Goal: Transaction & Acquisition: Book appointment/travel/reservation

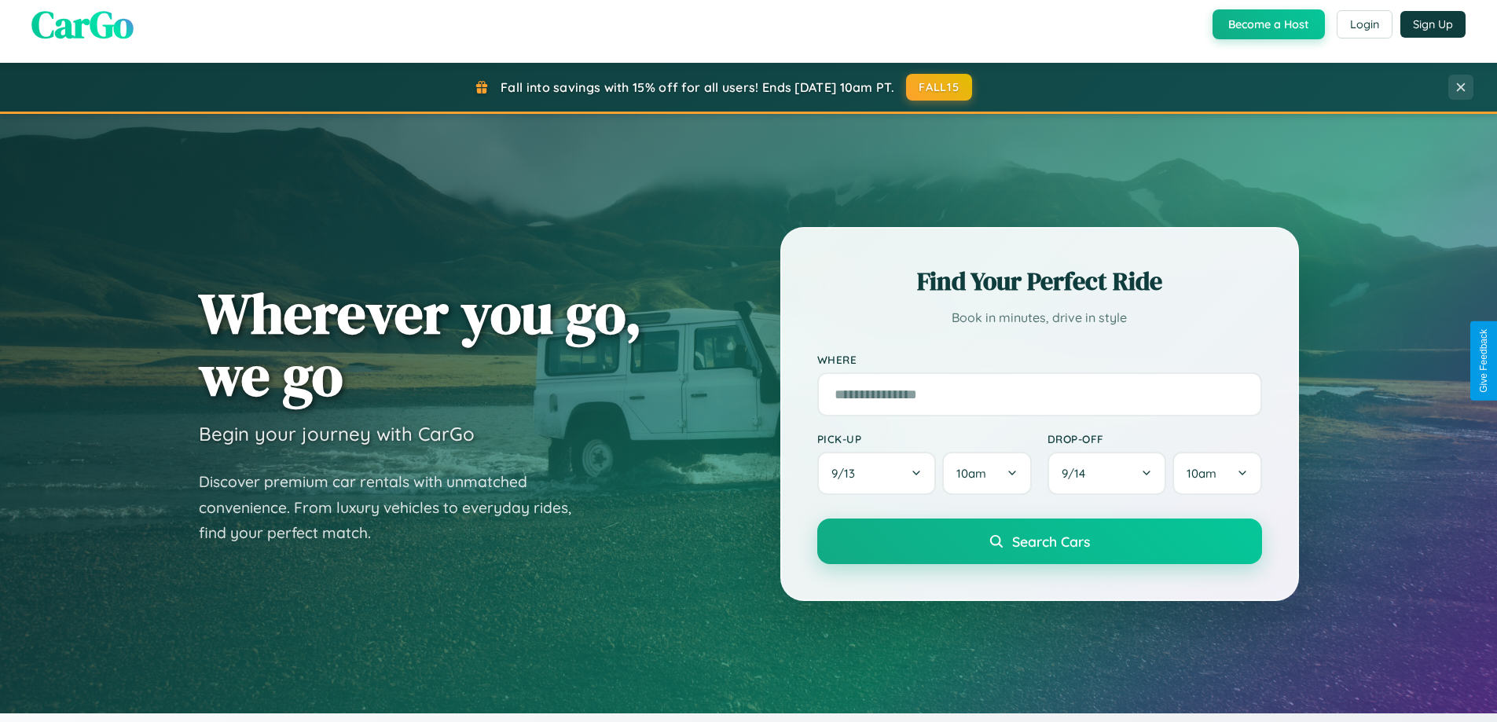
scroll to position [3025, 0]
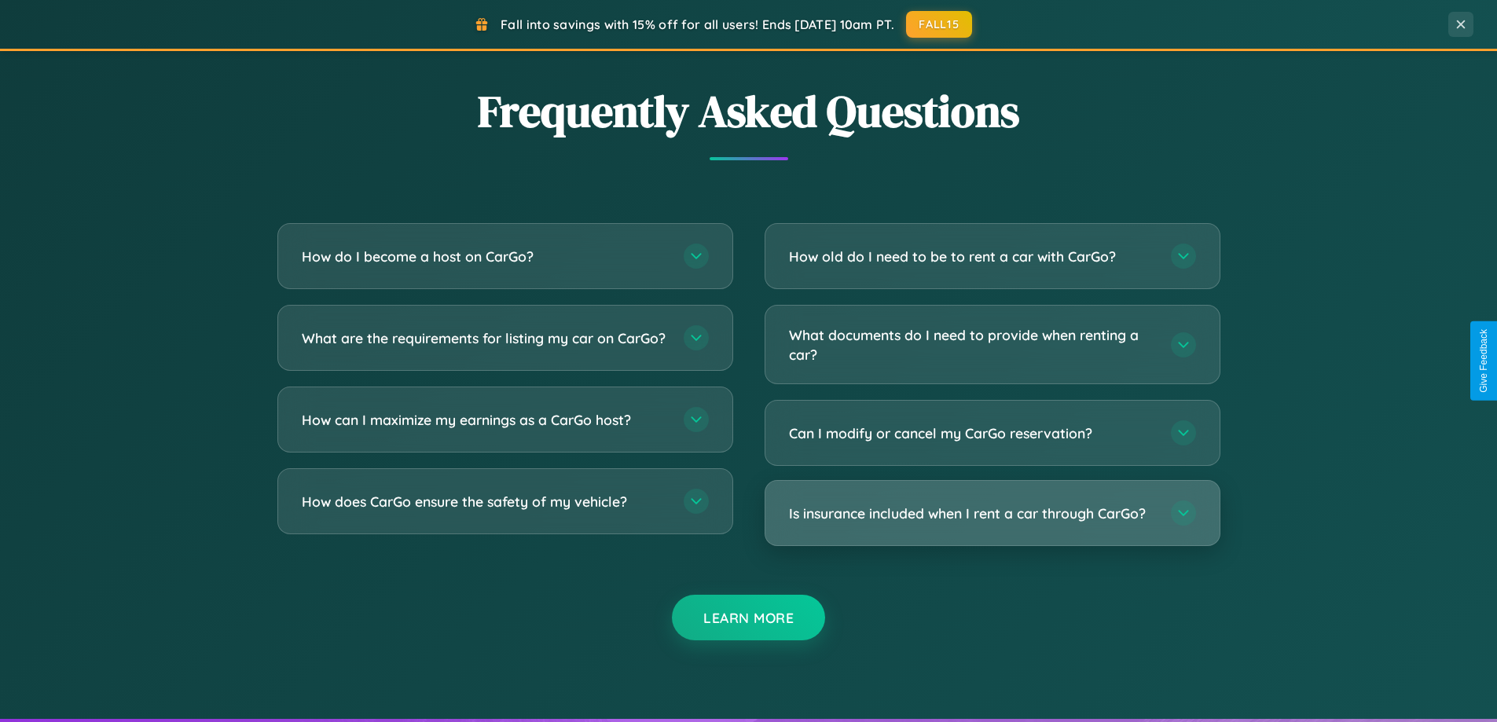
click at [992, 513] on h3 "Is insurance included when I rent a car through CarGo?" at bounding box center [972, 514] width 366 height 20
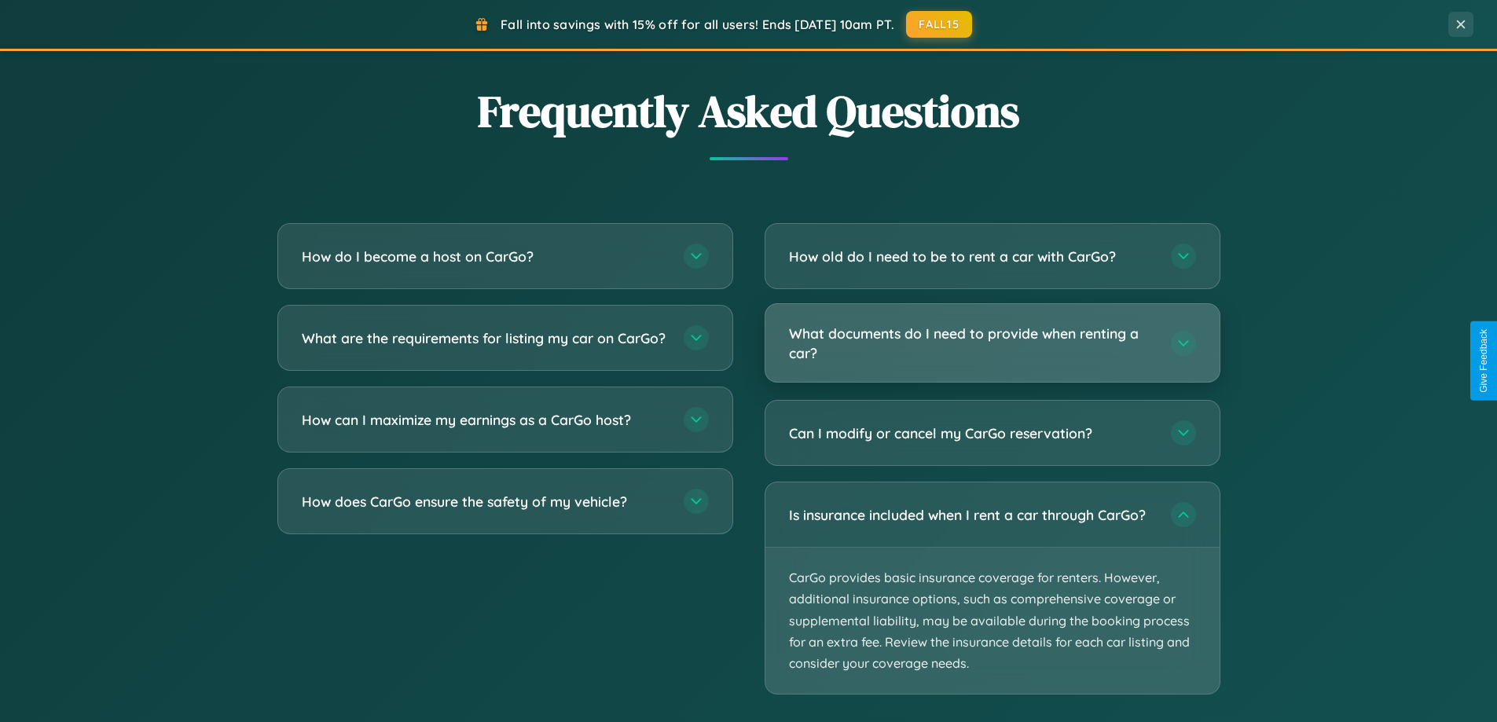
click at [992, 344] on h3 "What documents do I need to provide when renting a car?" at bounding box center [972, 343] width 366 height 39
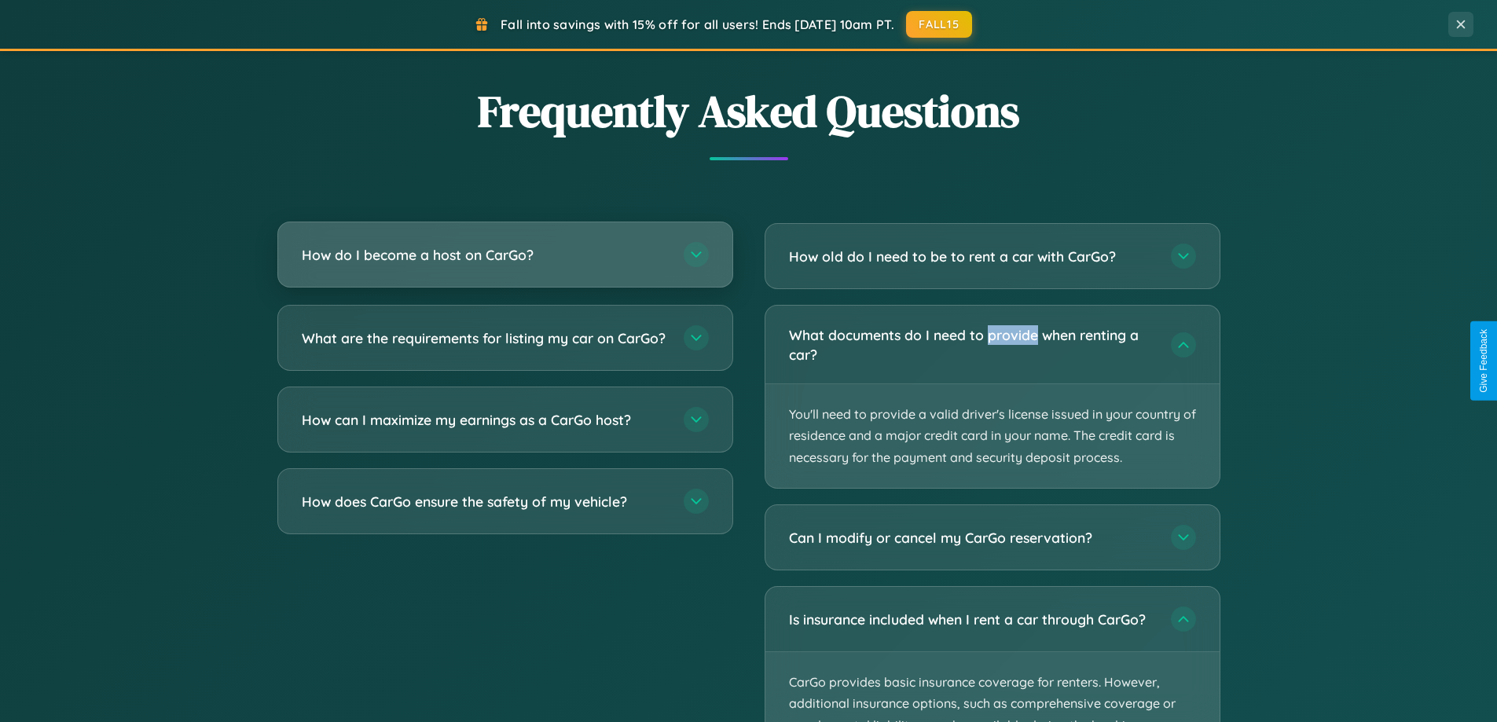
click at [505, 256] on h3 "How do I become a host on CarGo?" at bounding box center [485, 255] width 366 height 20
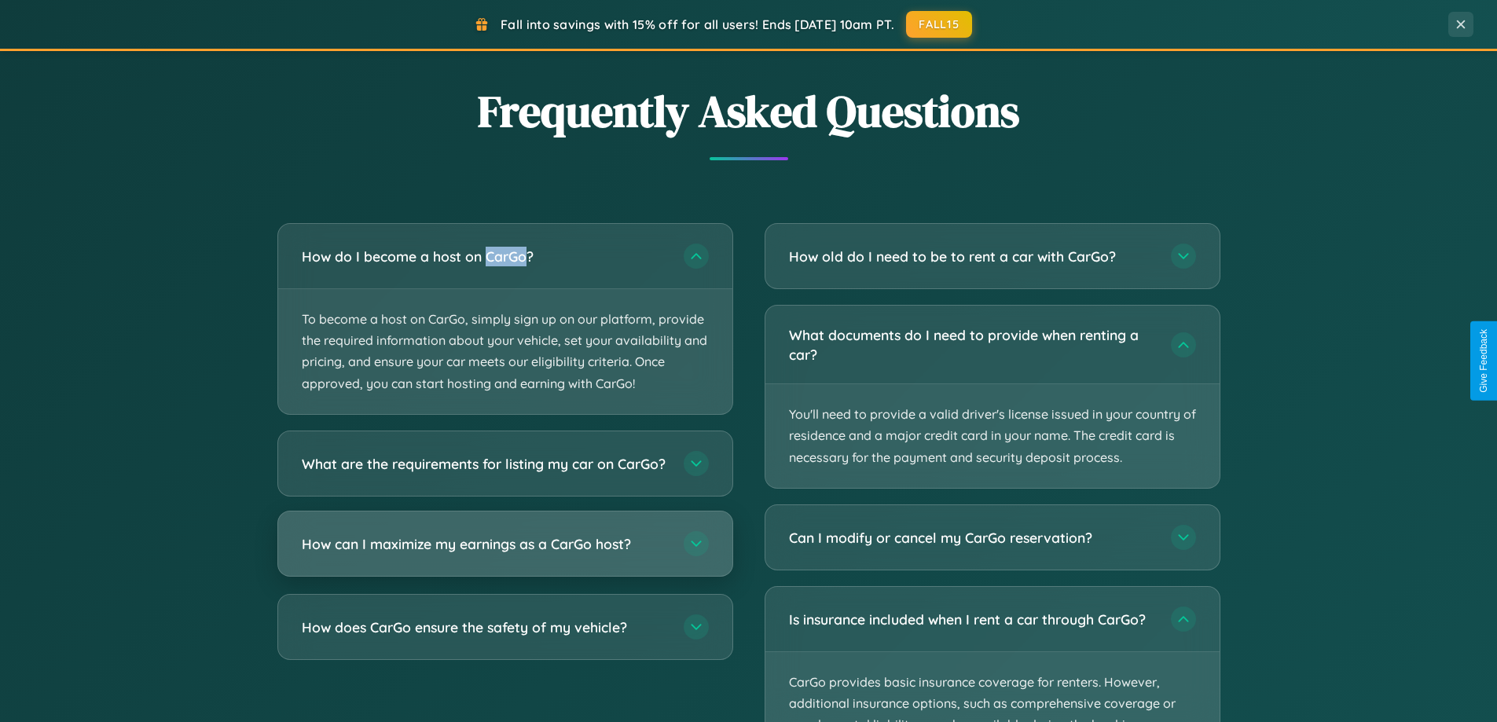
click at [505, 553] on h3 "How can I maximize my earnings as a CarGo host?" at bounding box center [485, 544] width 366 height 20
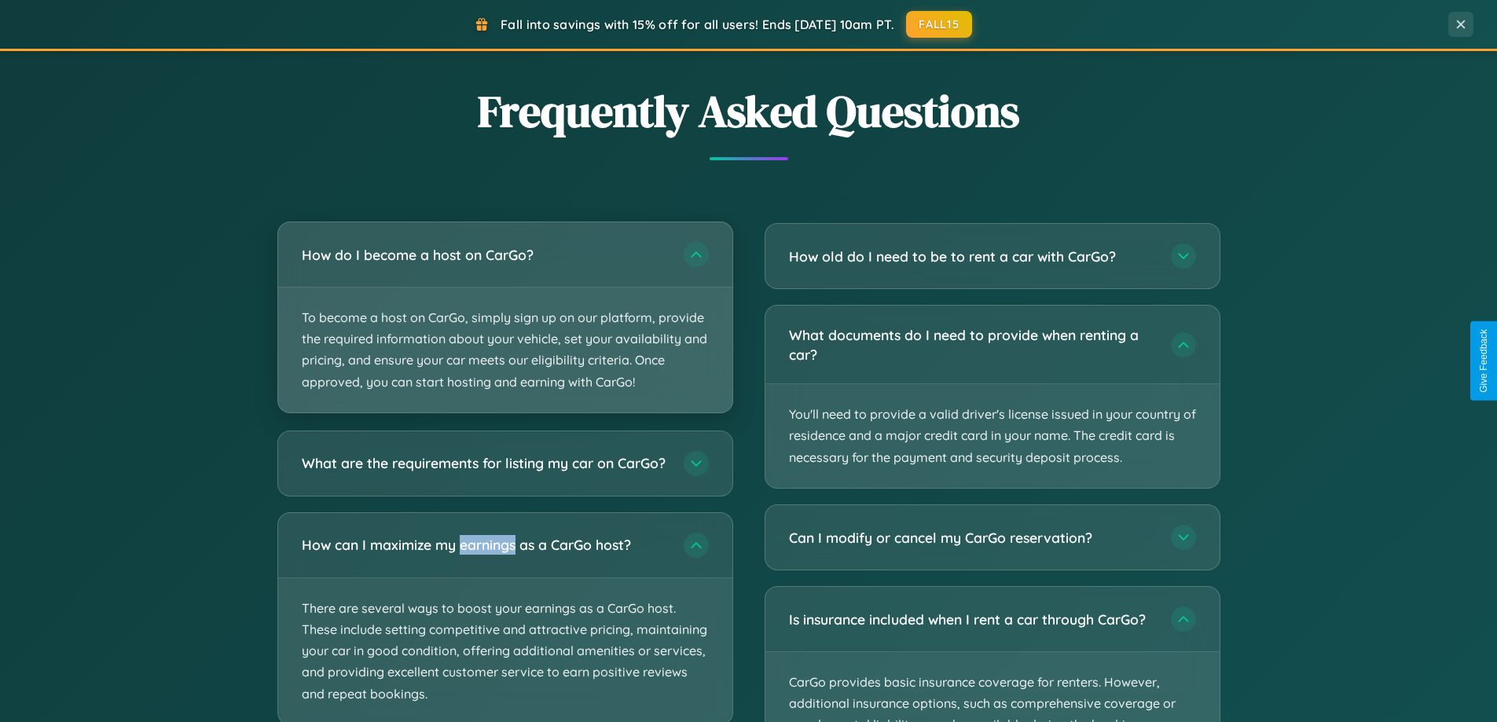
click at [505, 318] on p "To become a host on CarGo, simply sign up on our platform, provide the required…" at bounding box center [505, 350] width 454 height 125
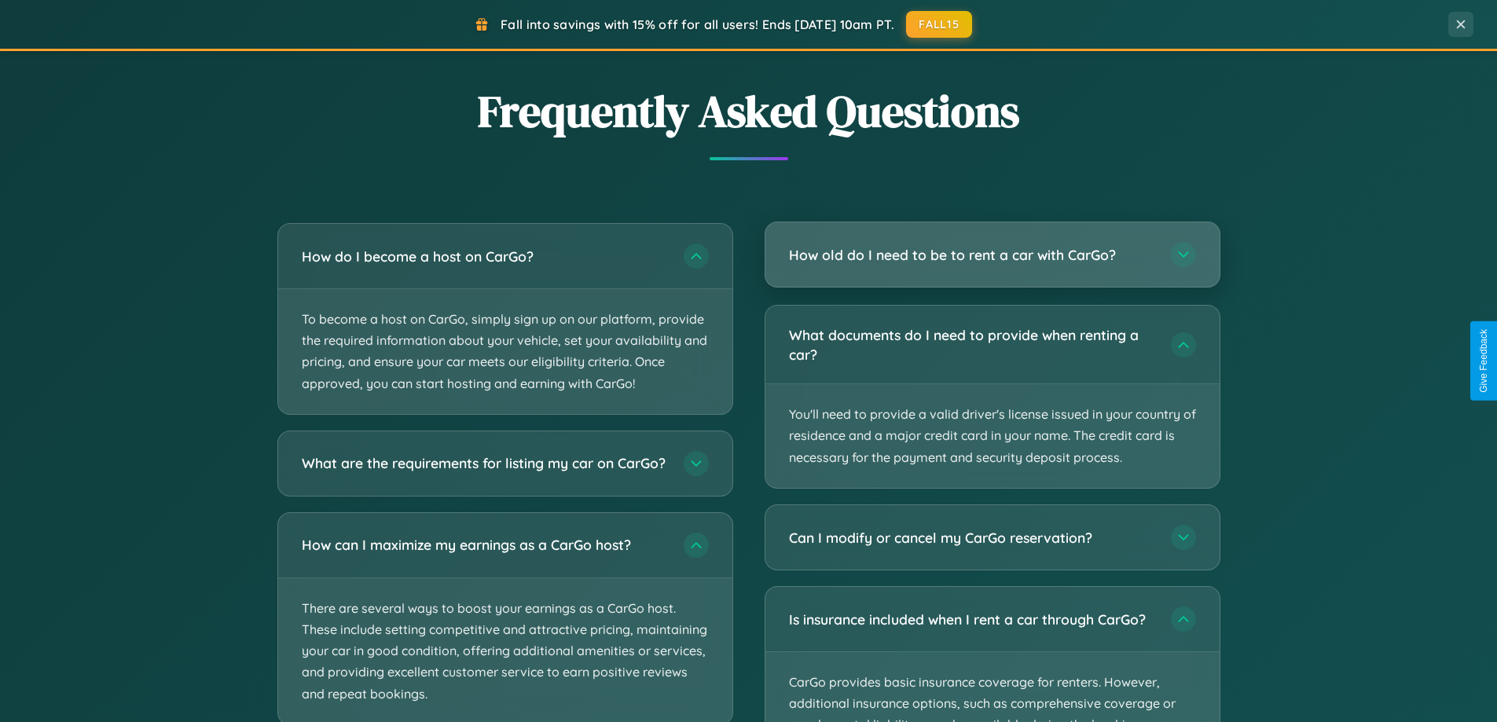
click at [992, 256] on h3 "How old do I need to be to rent a car with CarGo?" at bounding box center [972, 255] width 366 height 20
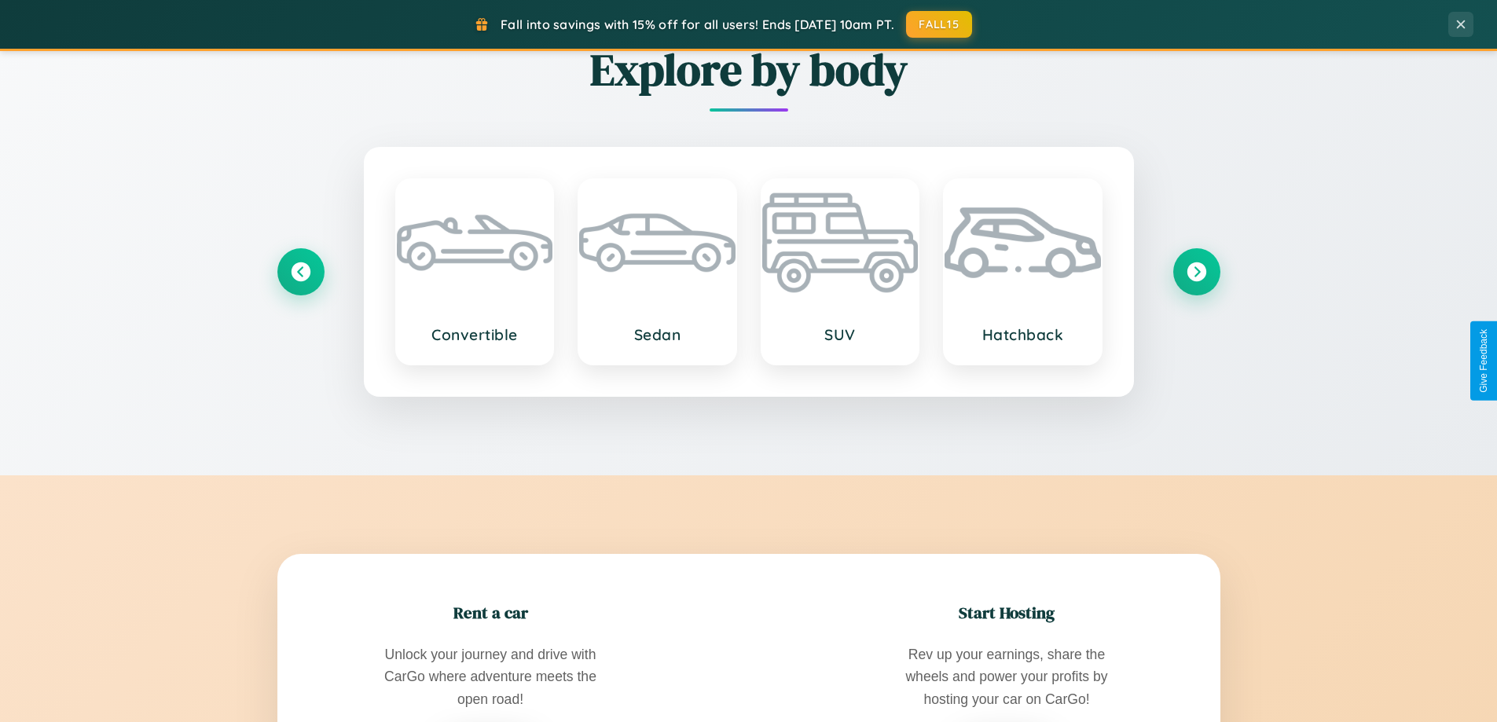
scroll to position [0, 0]
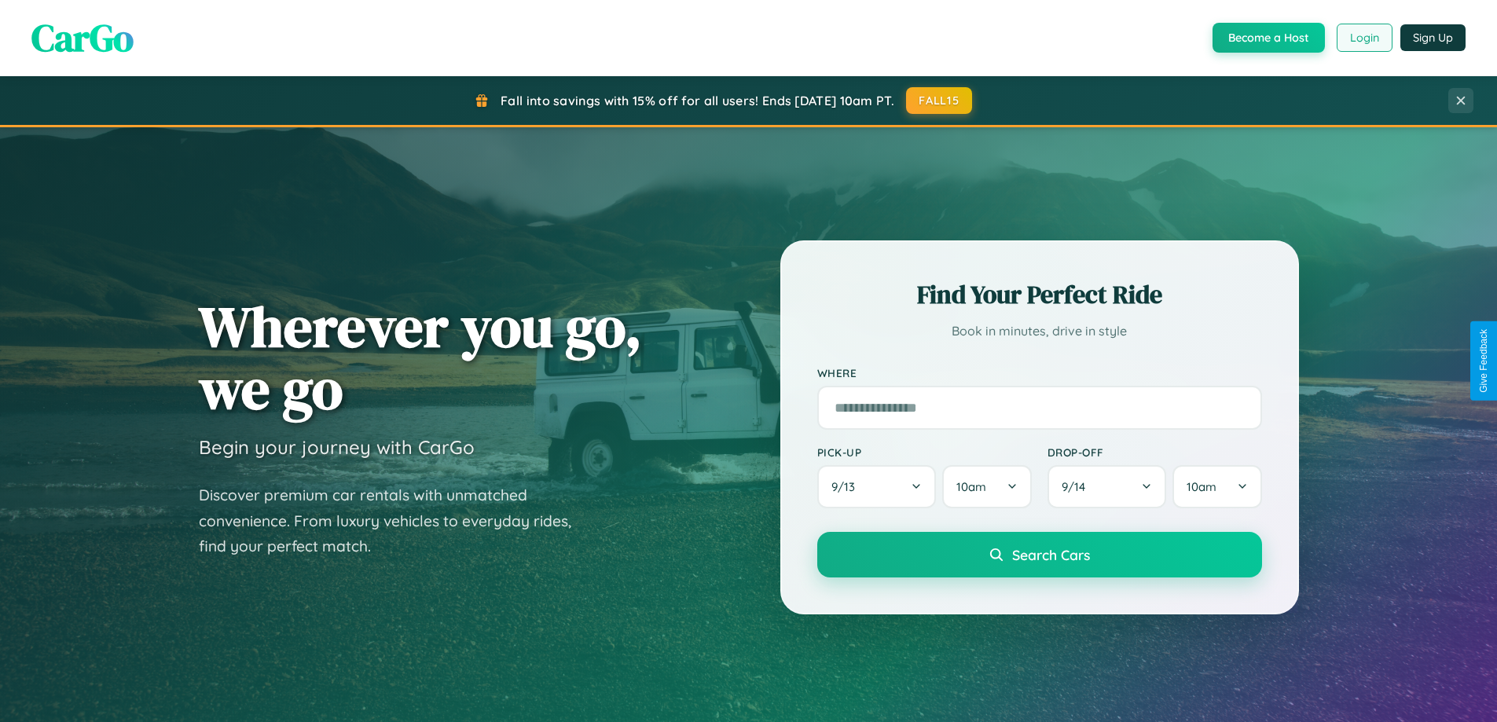
click at [1364, 38] on button "Login" at bounding box center [1365, 38] width 56 height 28
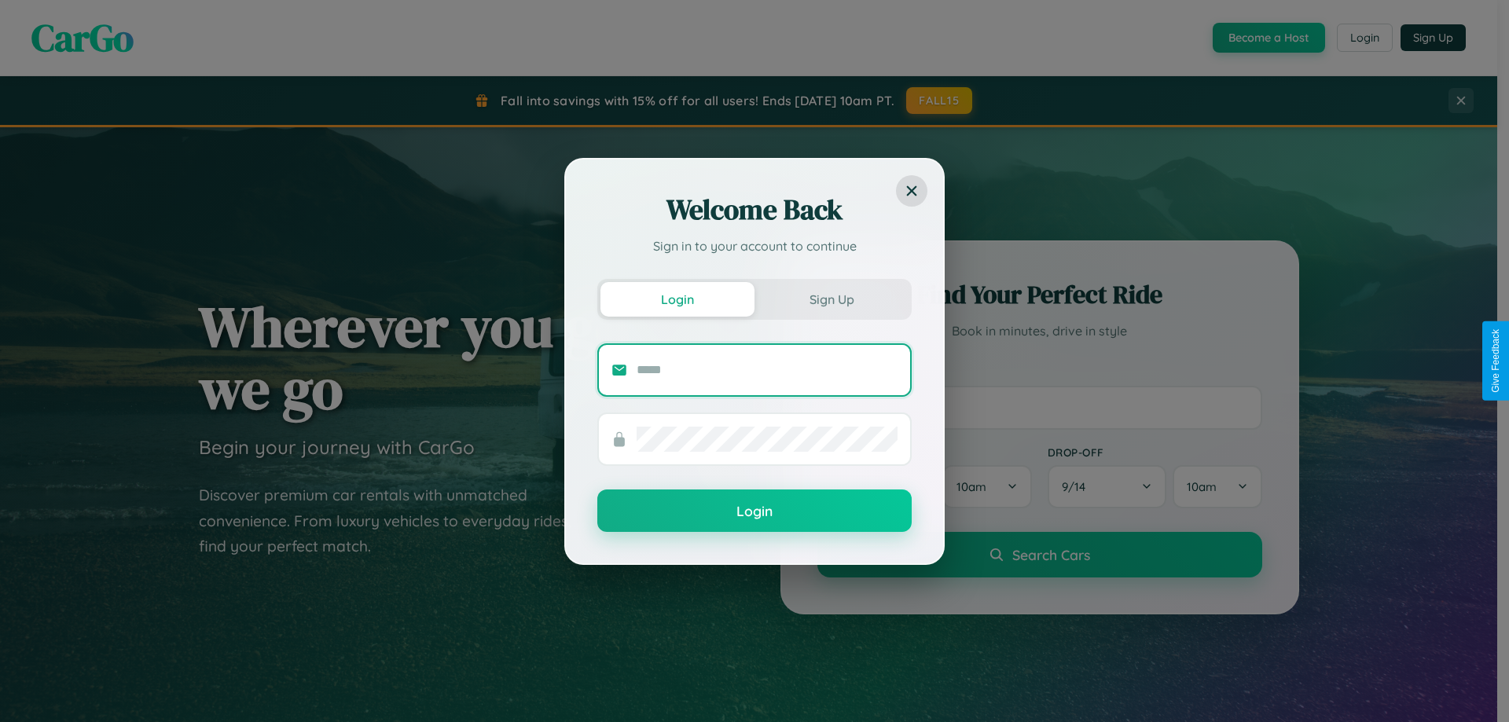
click at [767, 369] on input "text" at bounding box center [767, 370] width 261 height 25
type input "**********"
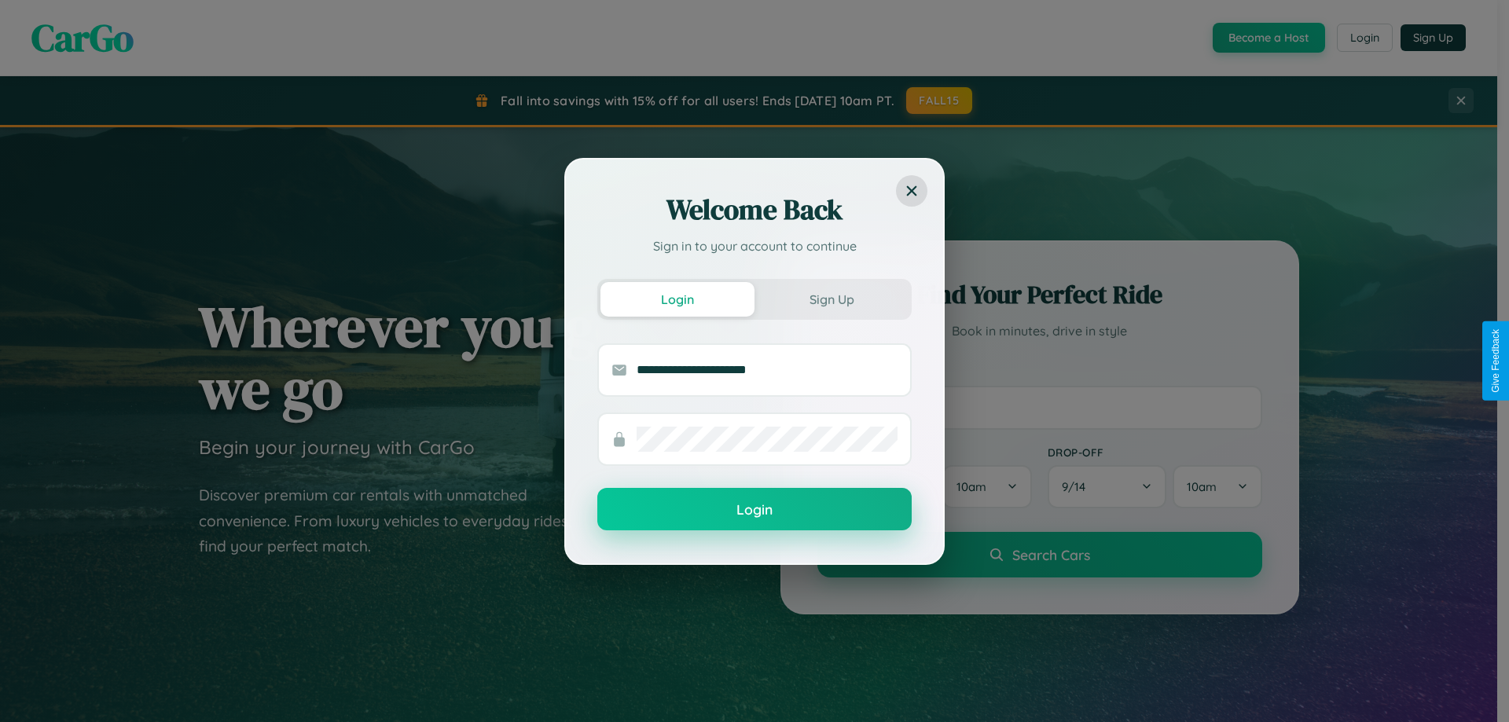
click at [755, 510] on button "Login" at bounding box center [754, 509] width 314 height 42
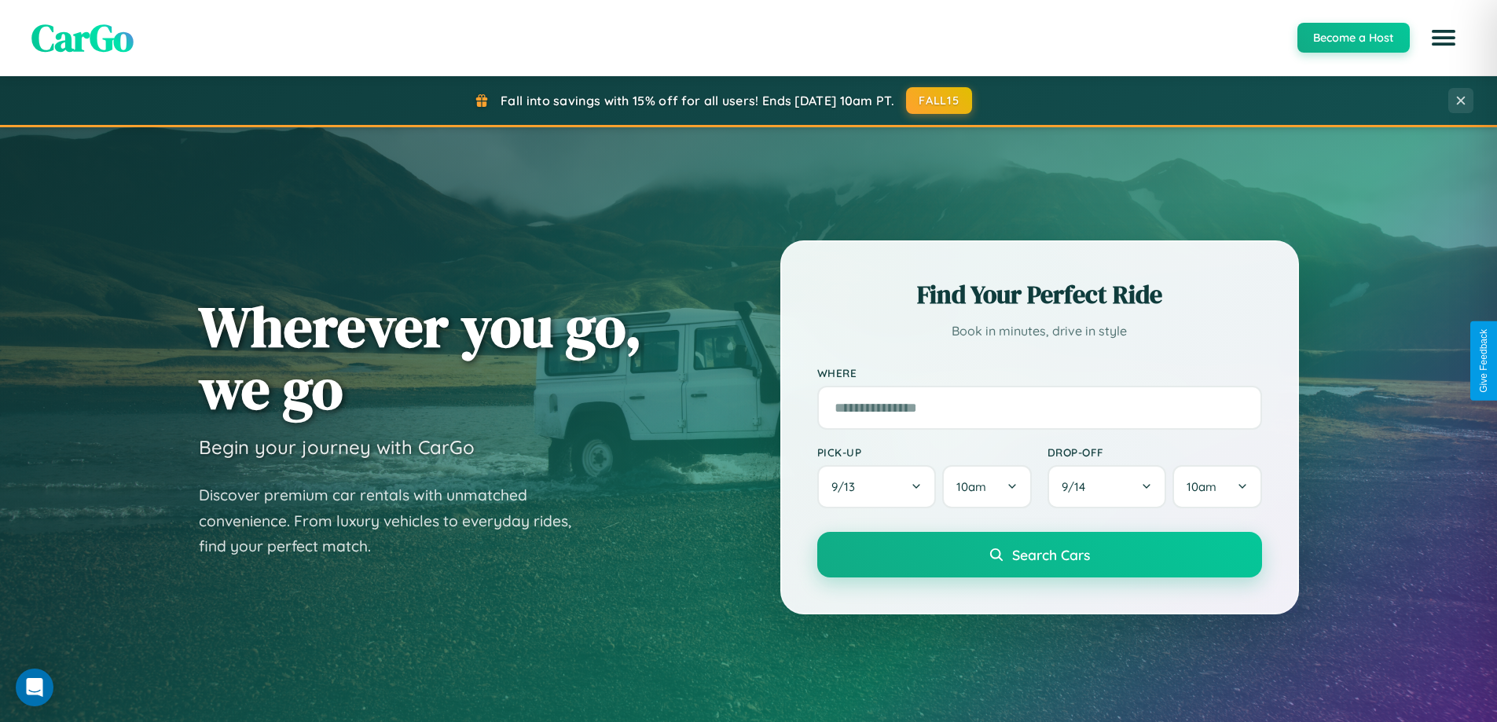
scroll to position [1082, 0]
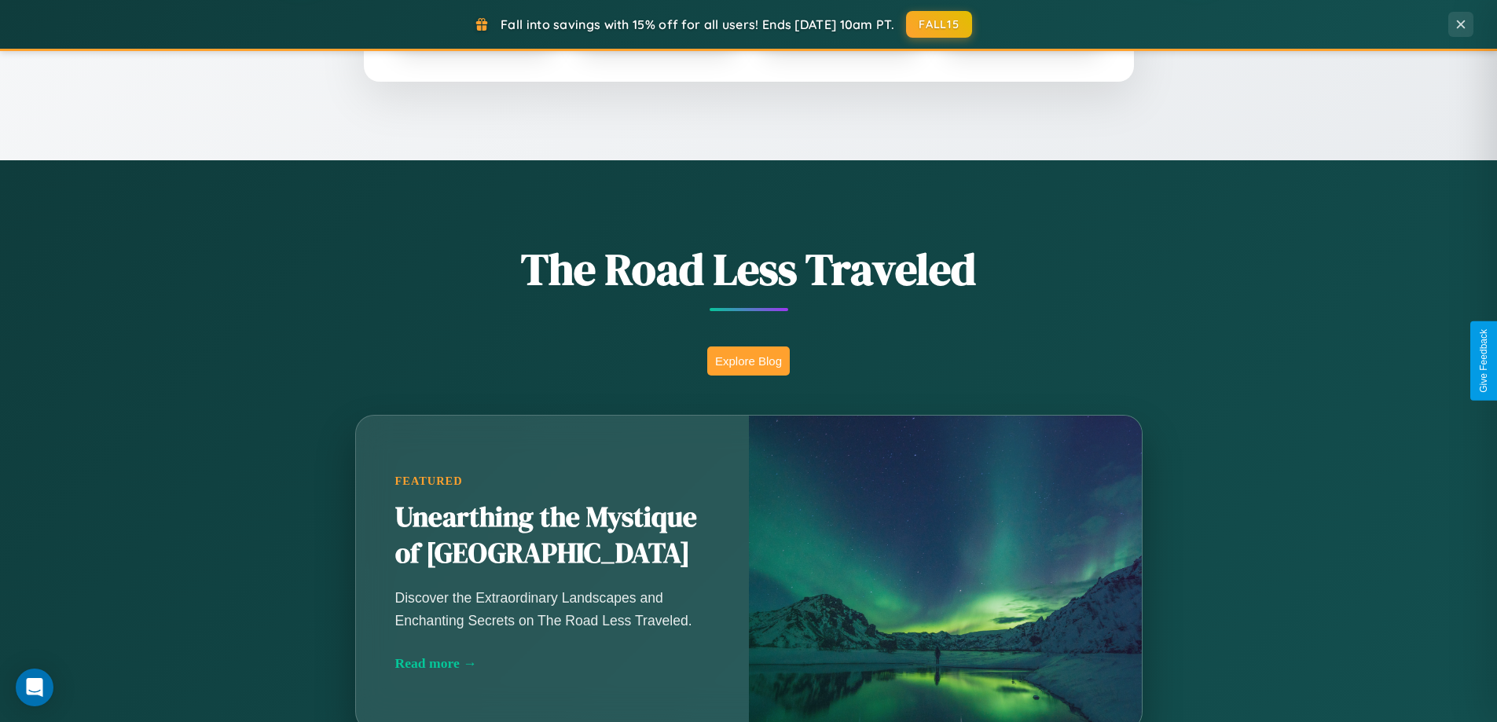
click at [748, 361] on button "Explore Blog" at bounding box center [748, 361] width 83 height 29
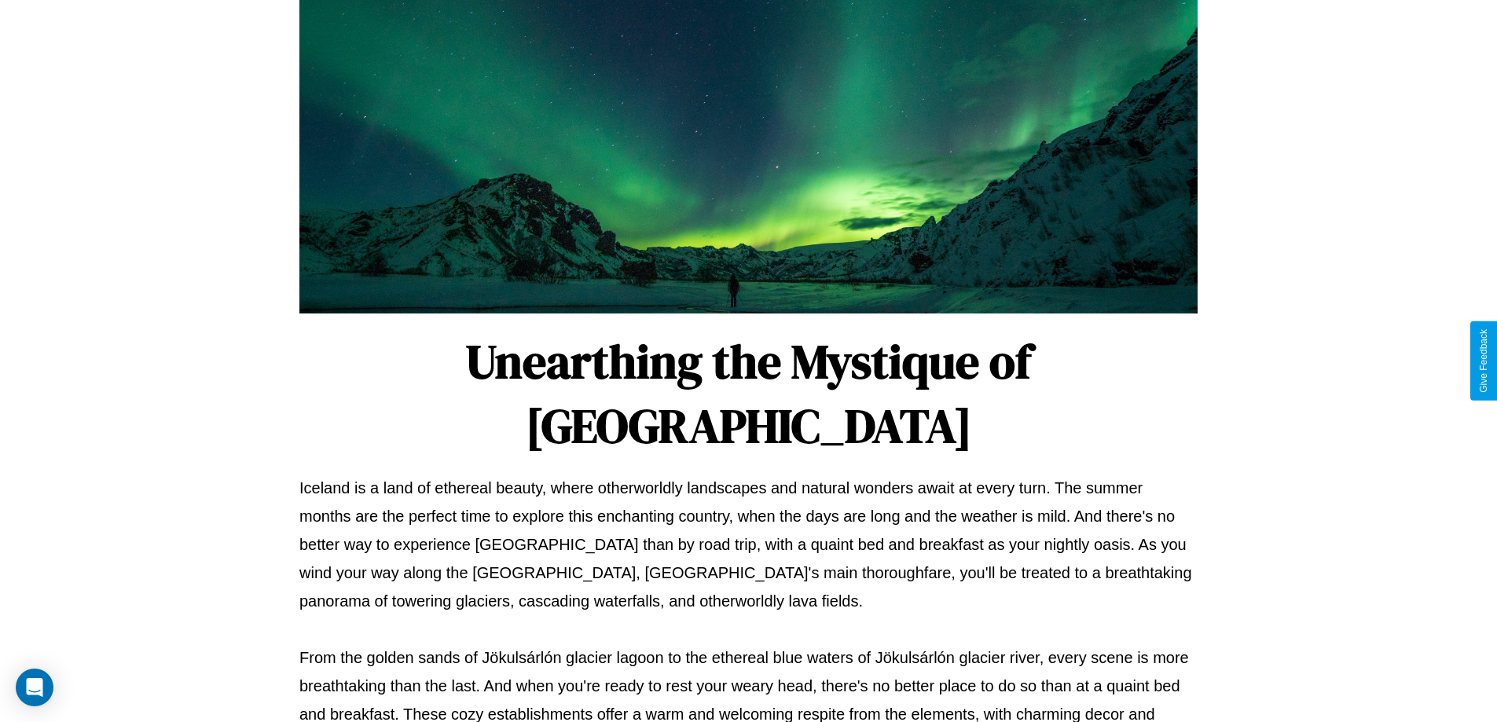
scroll to position [509, 0]
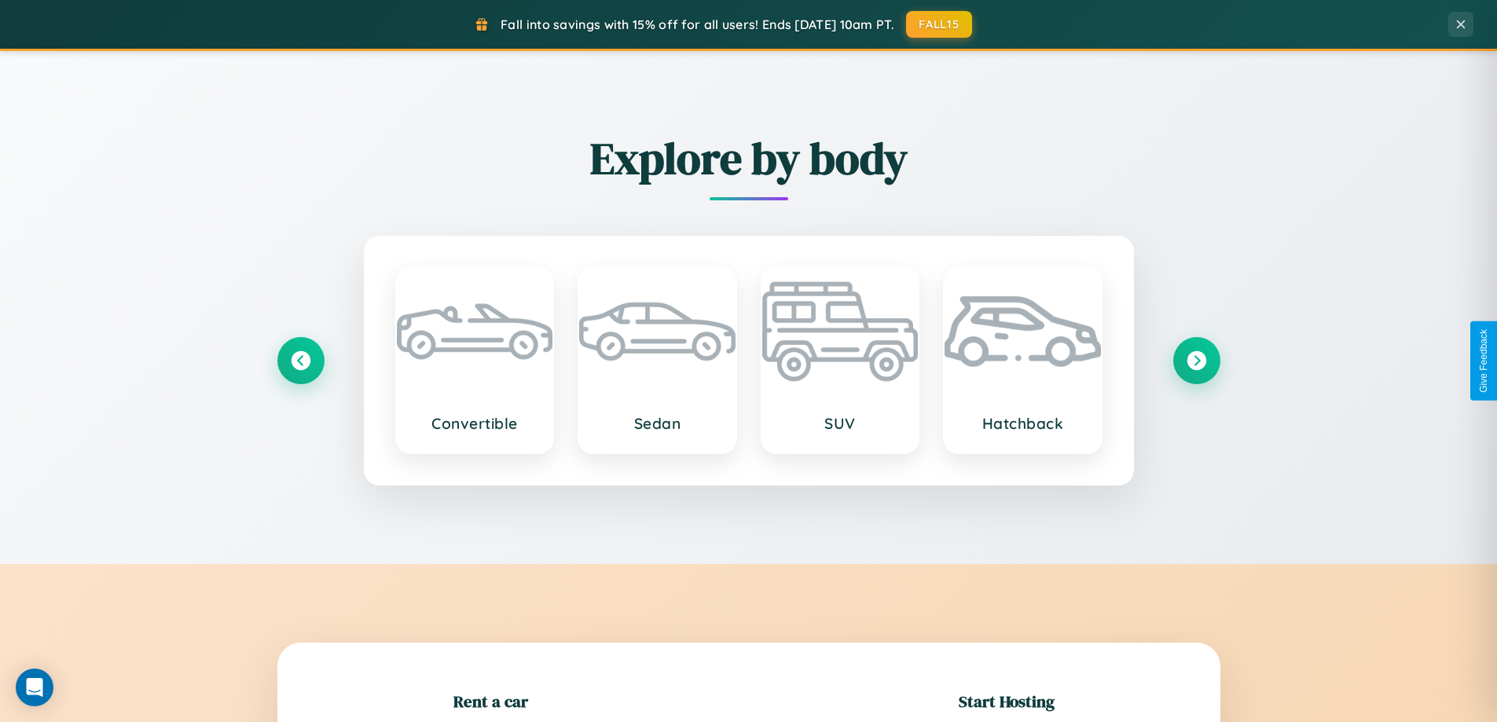
scroll to position [340, 0]
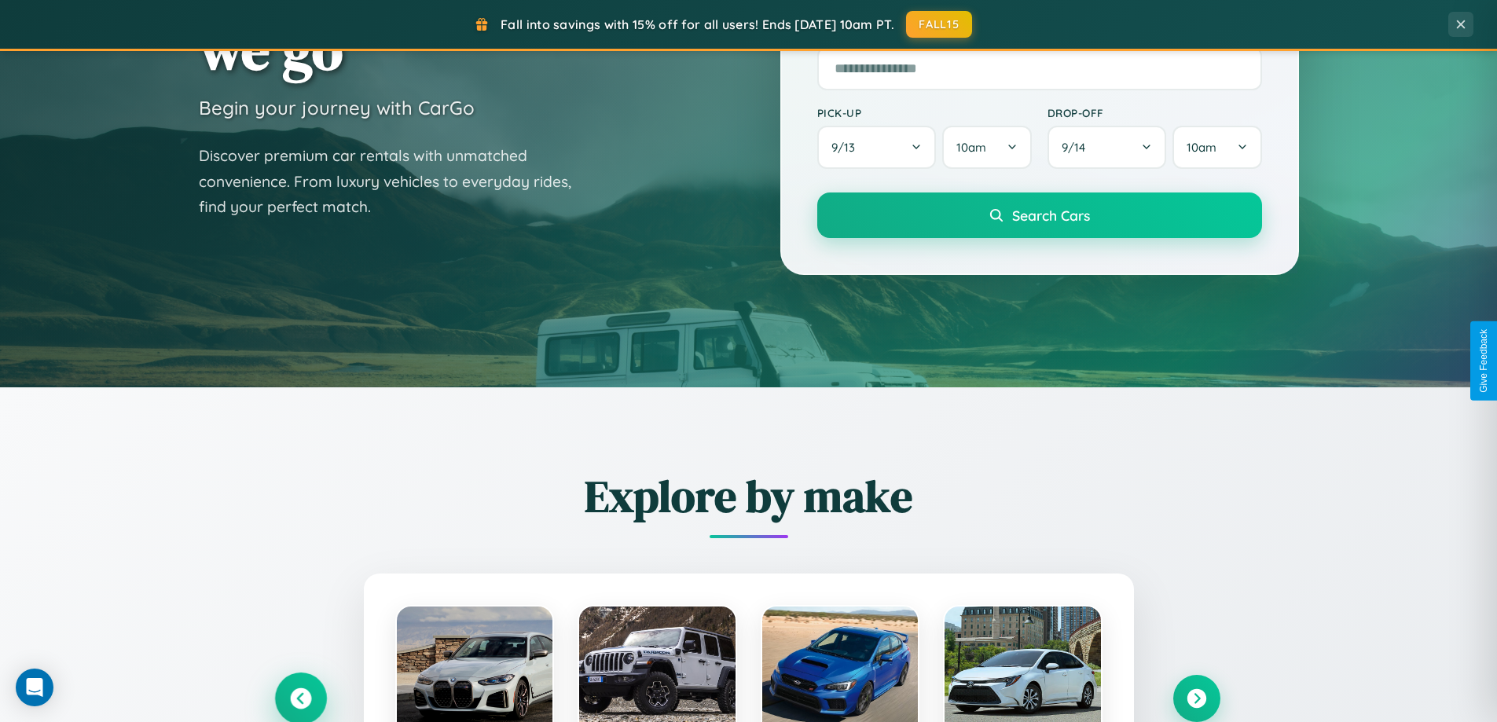
click at [300, 699] on icon at bounding box center [300, 699] width 21 height 21
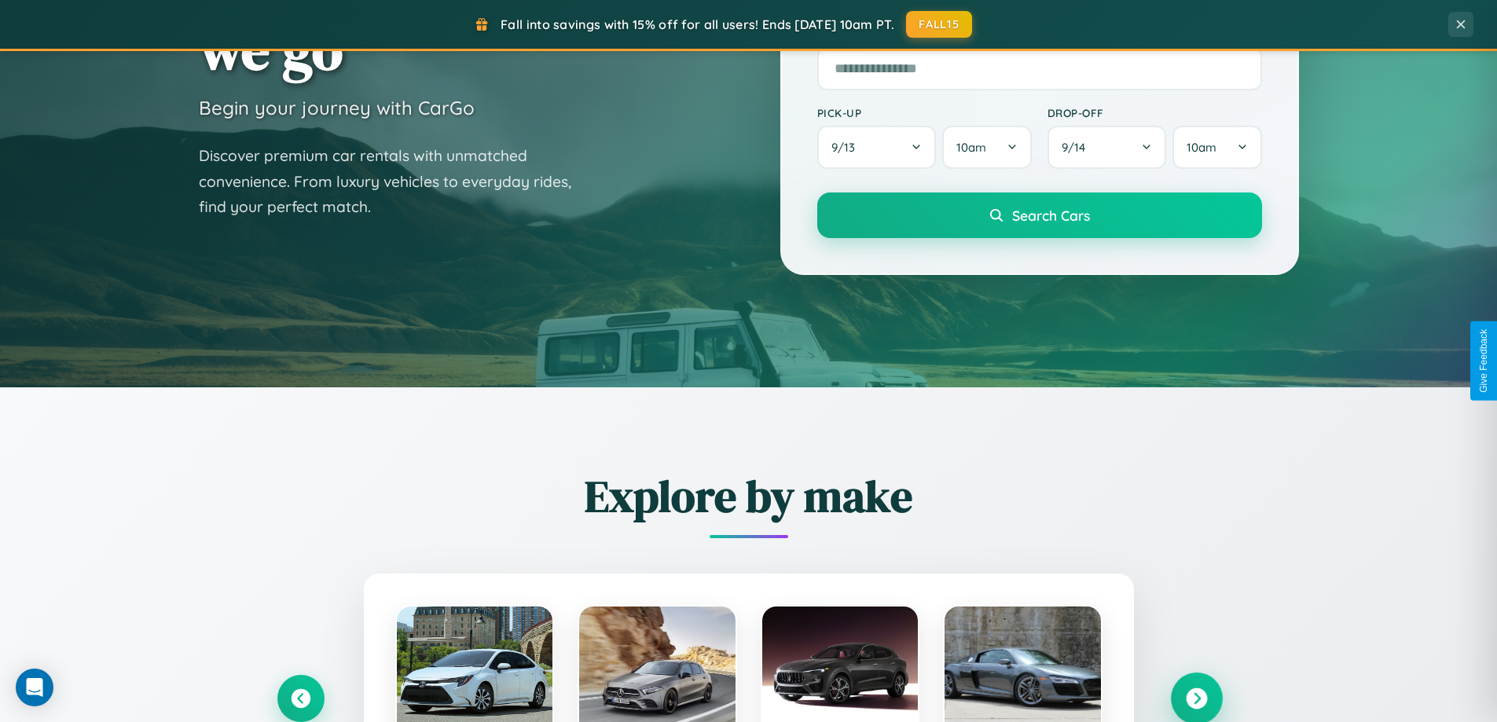
click at [1196, 698] on icon at bounding box center [1196, 699] width 21 height 21
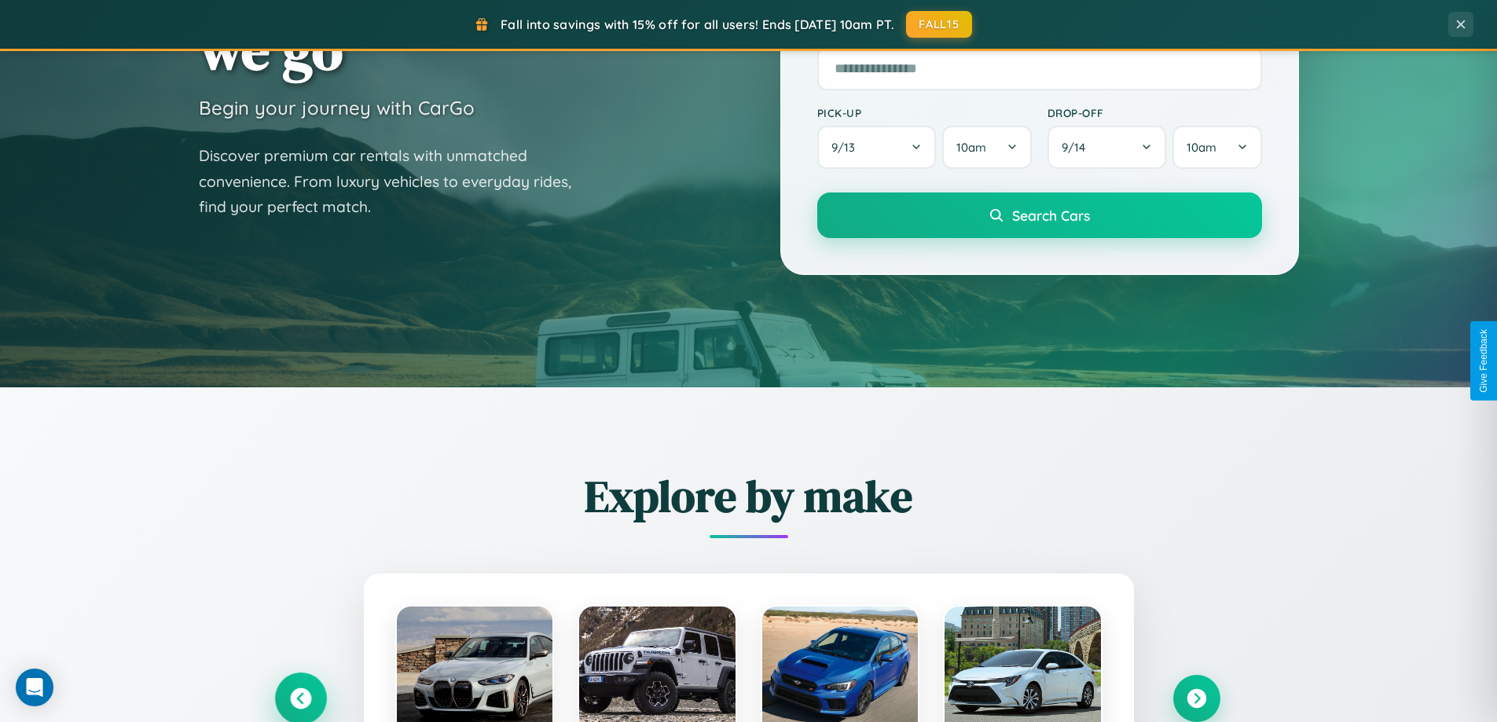
click at [300, 698] on icon at bounding box center [300, 699] width 21 height 21
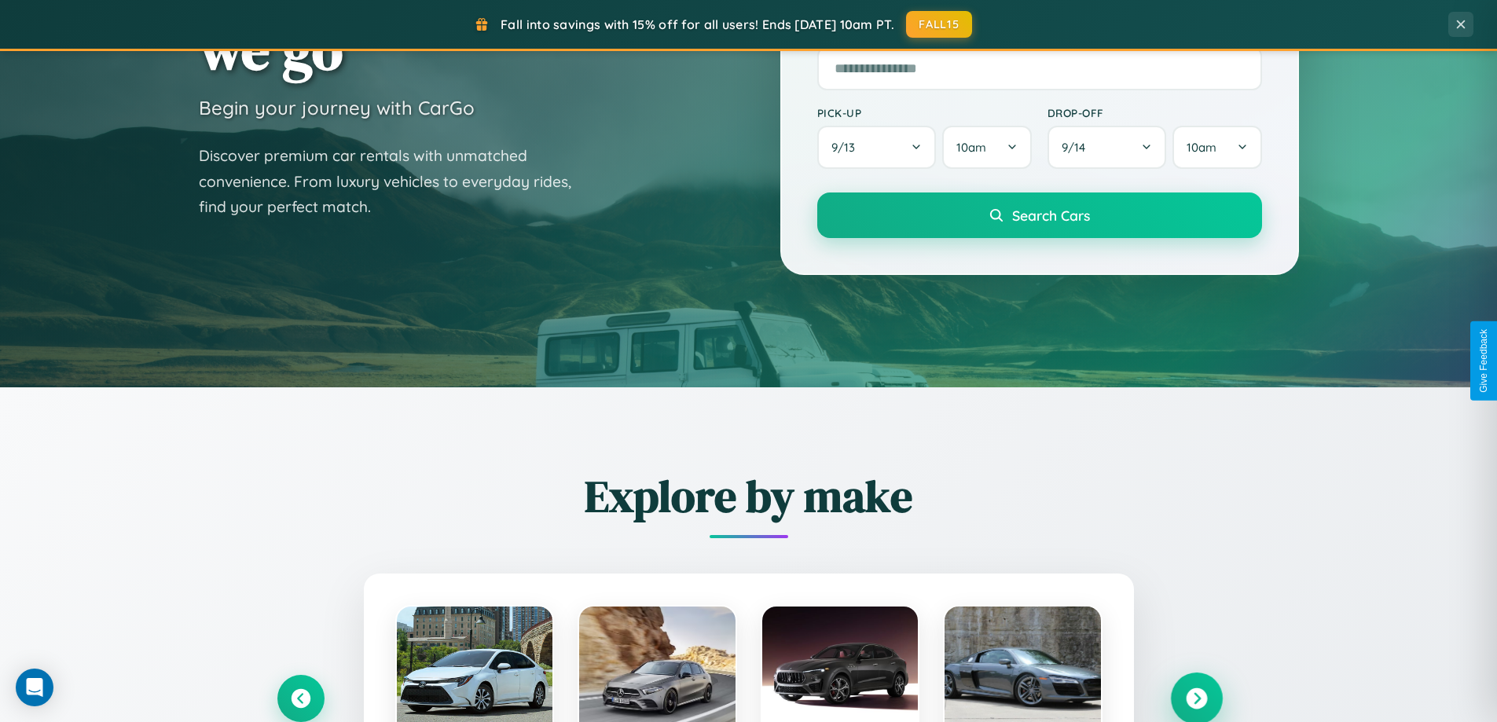
click at [1196, 699] on icon at bounding box center [1196, 699] width 21 height 21
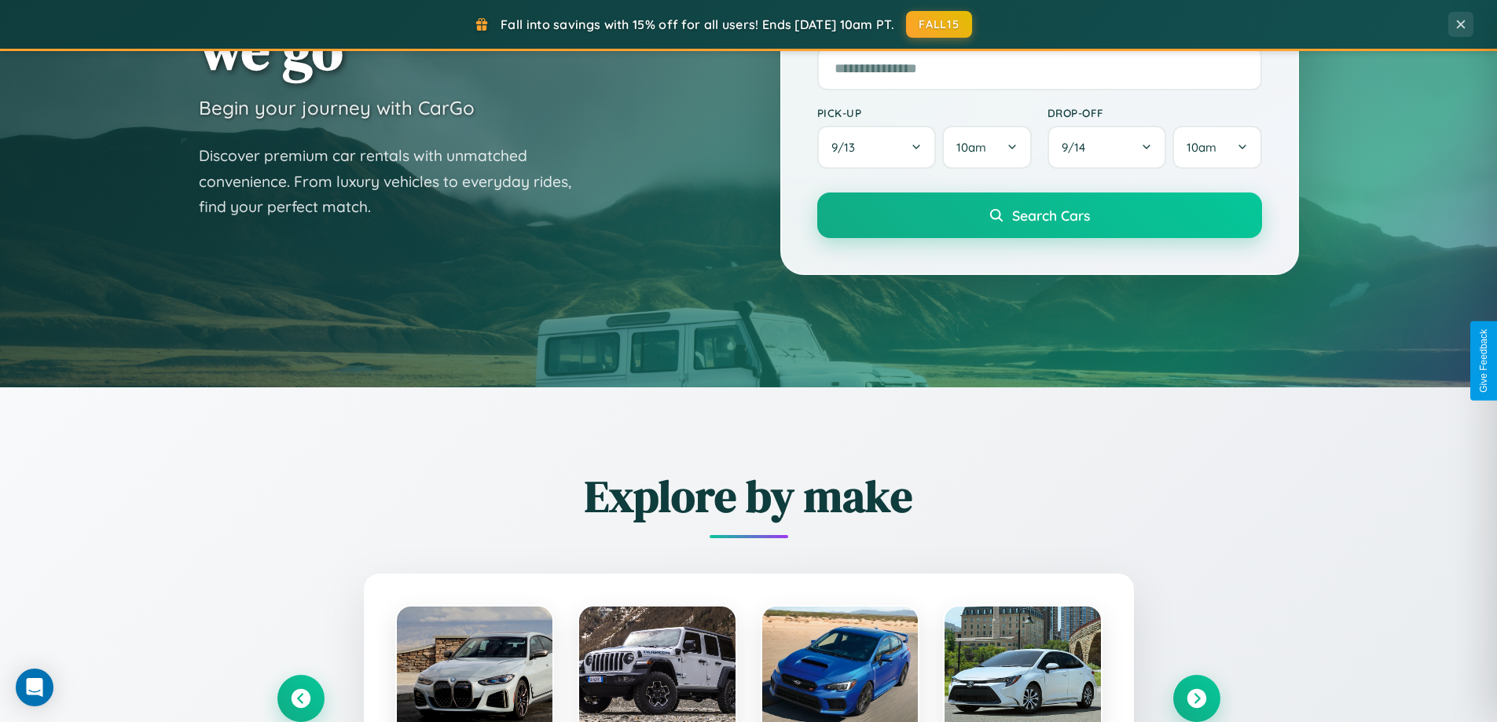
scroll to position [1574, 0]
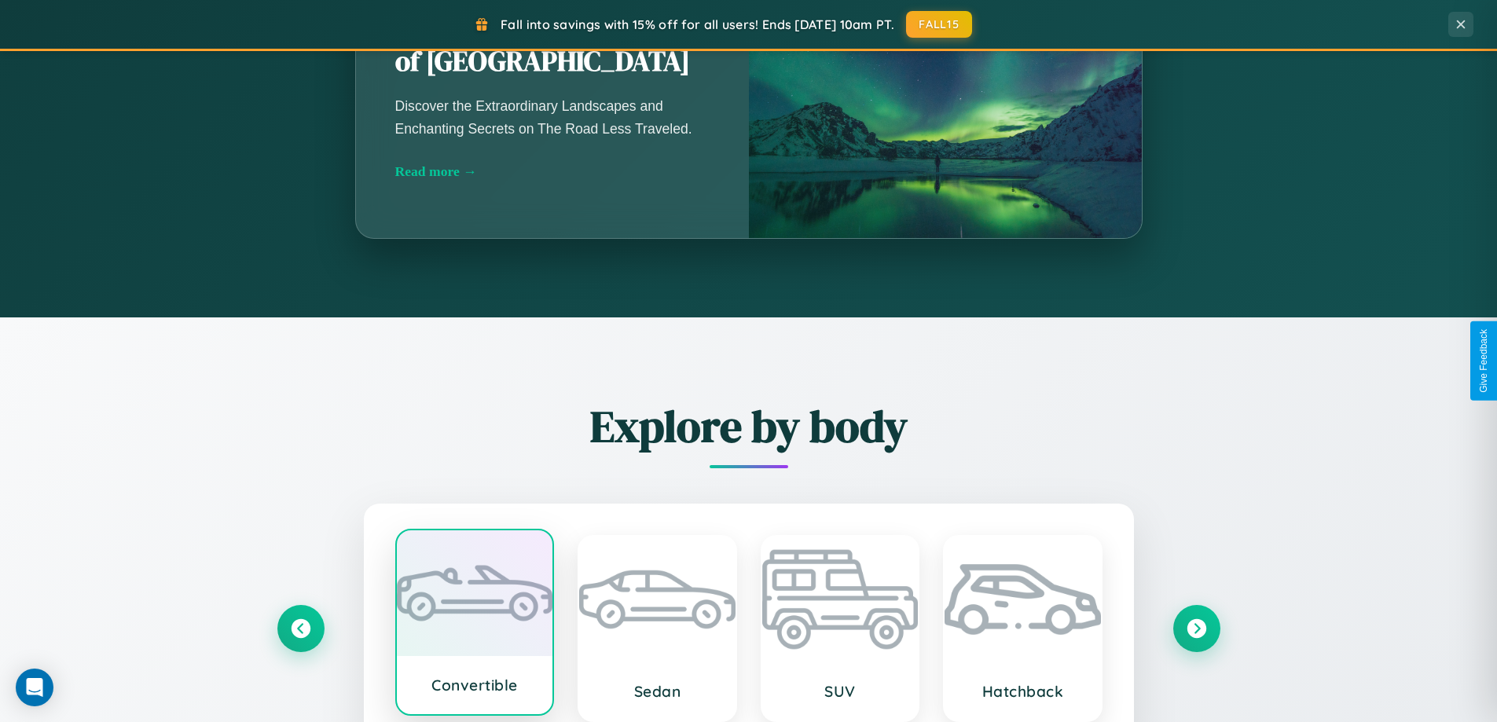
click at [474, 623] on div at bounding box center [475, 594] width 156 height 126
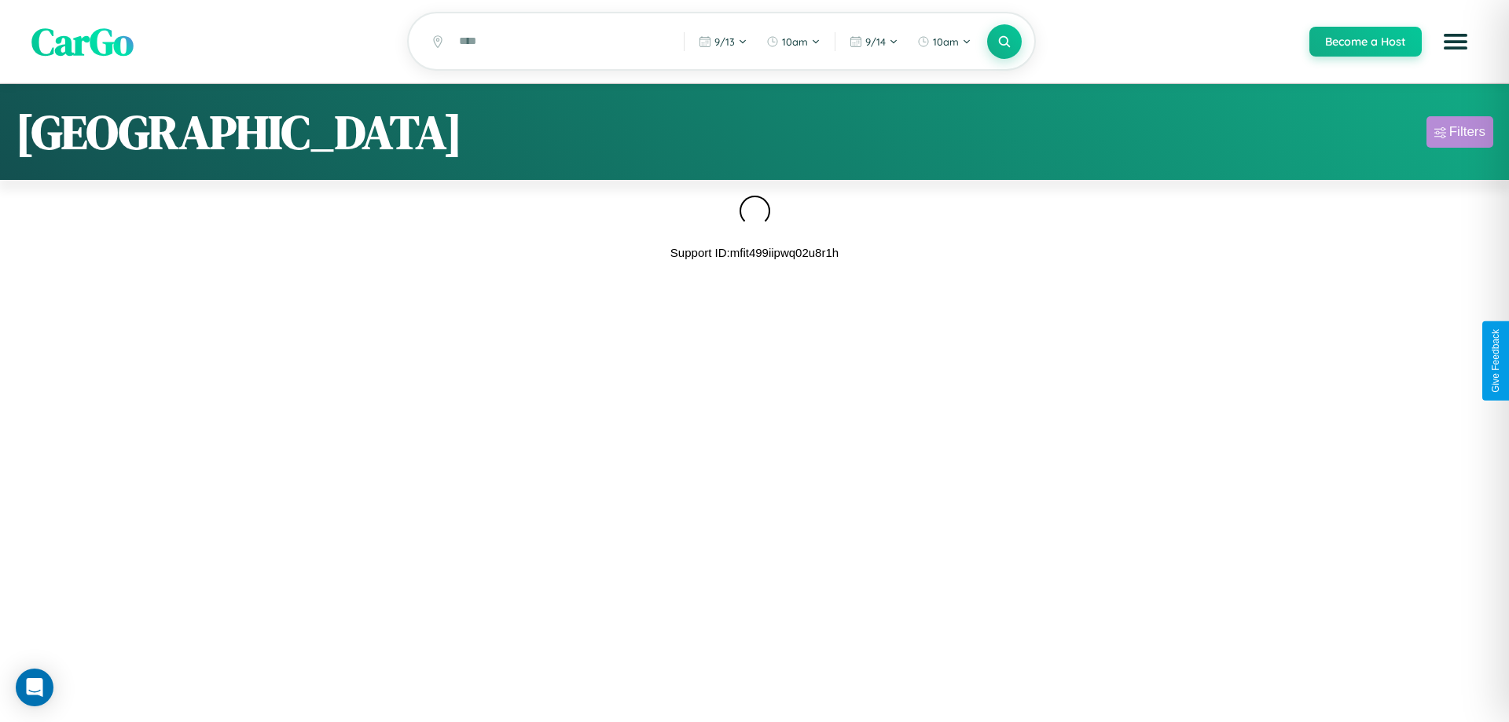
click at [1460, 134] on div "Filters" at bounding box center [1468, 132] width 36 height 16
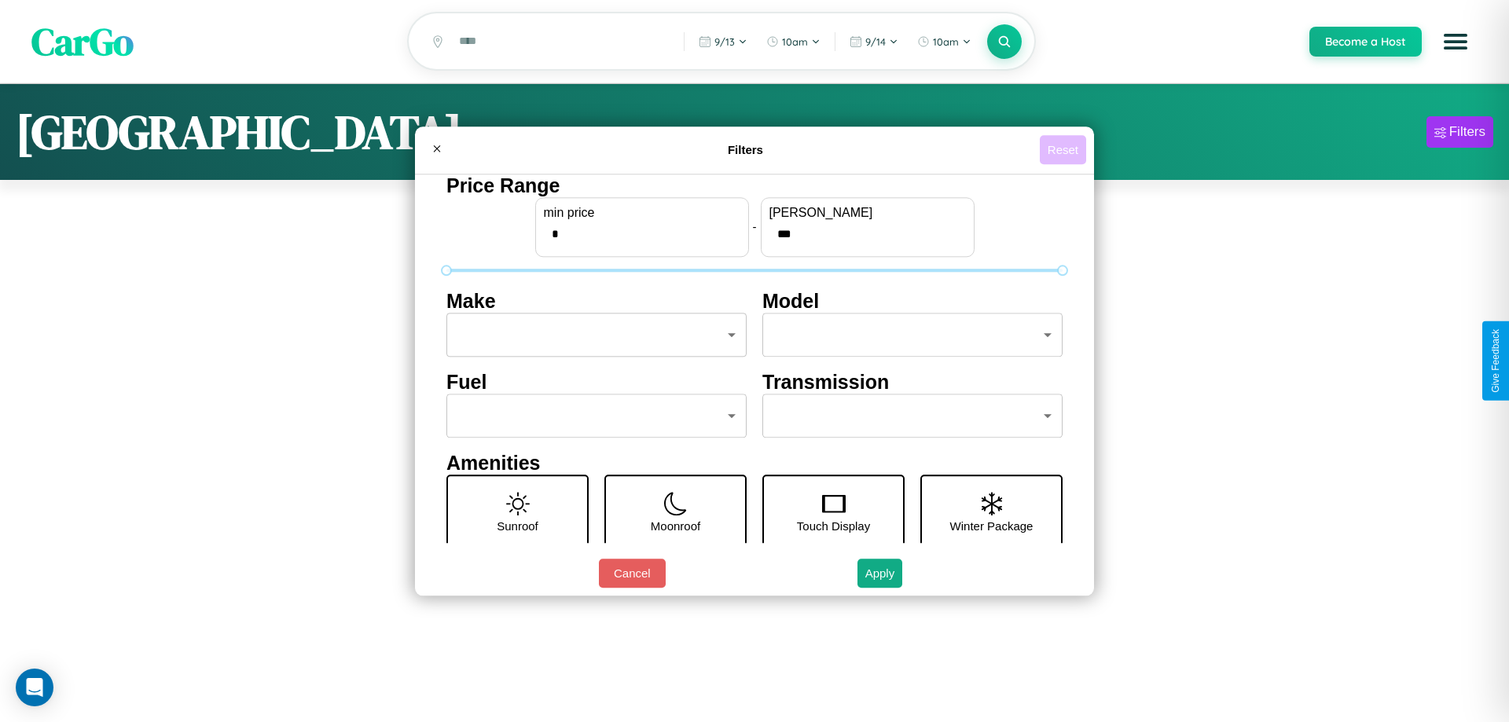
click at [1063, 149] on button "Reset" at bounding box center [1063, 149] width 46 height 29
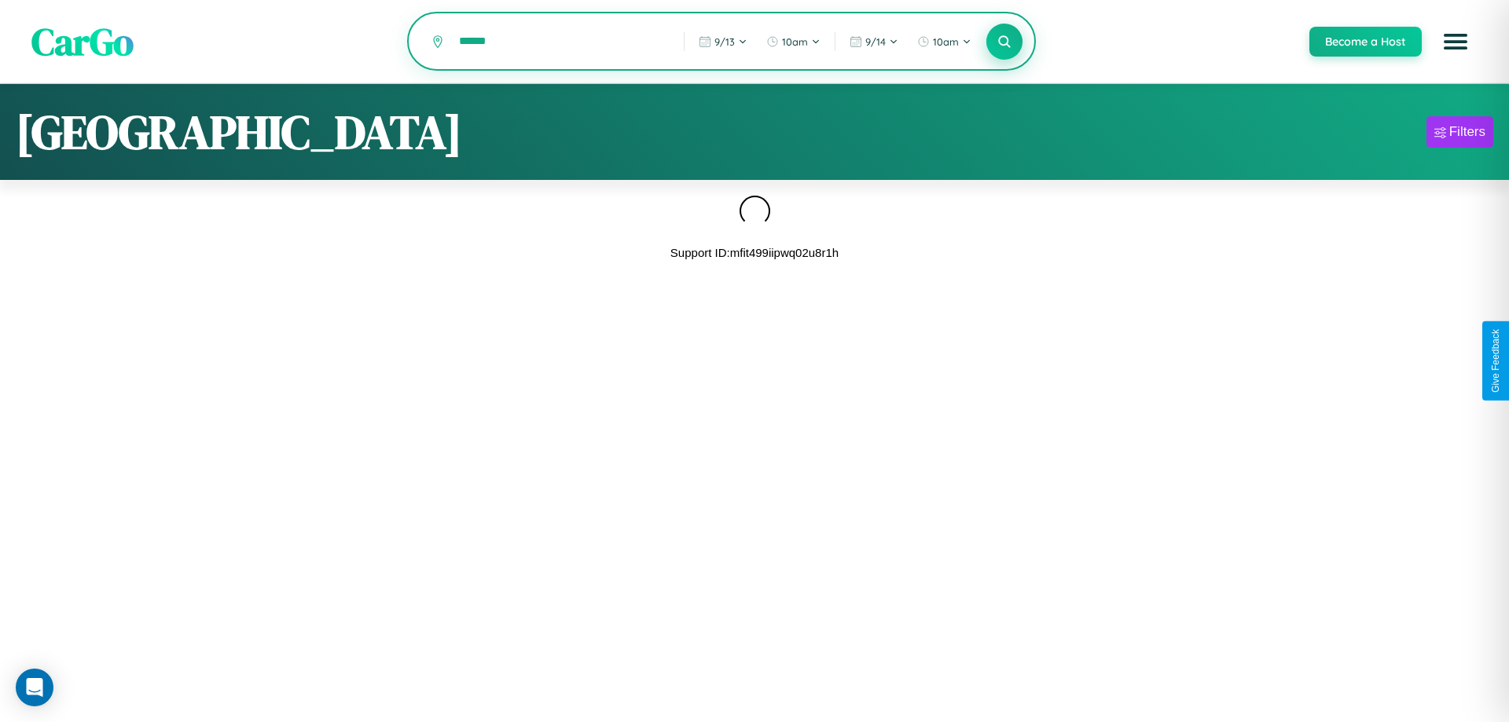
type input "******"
click at [1004, 42] on icon at bounding box center [1004, 41] width 15 height 15
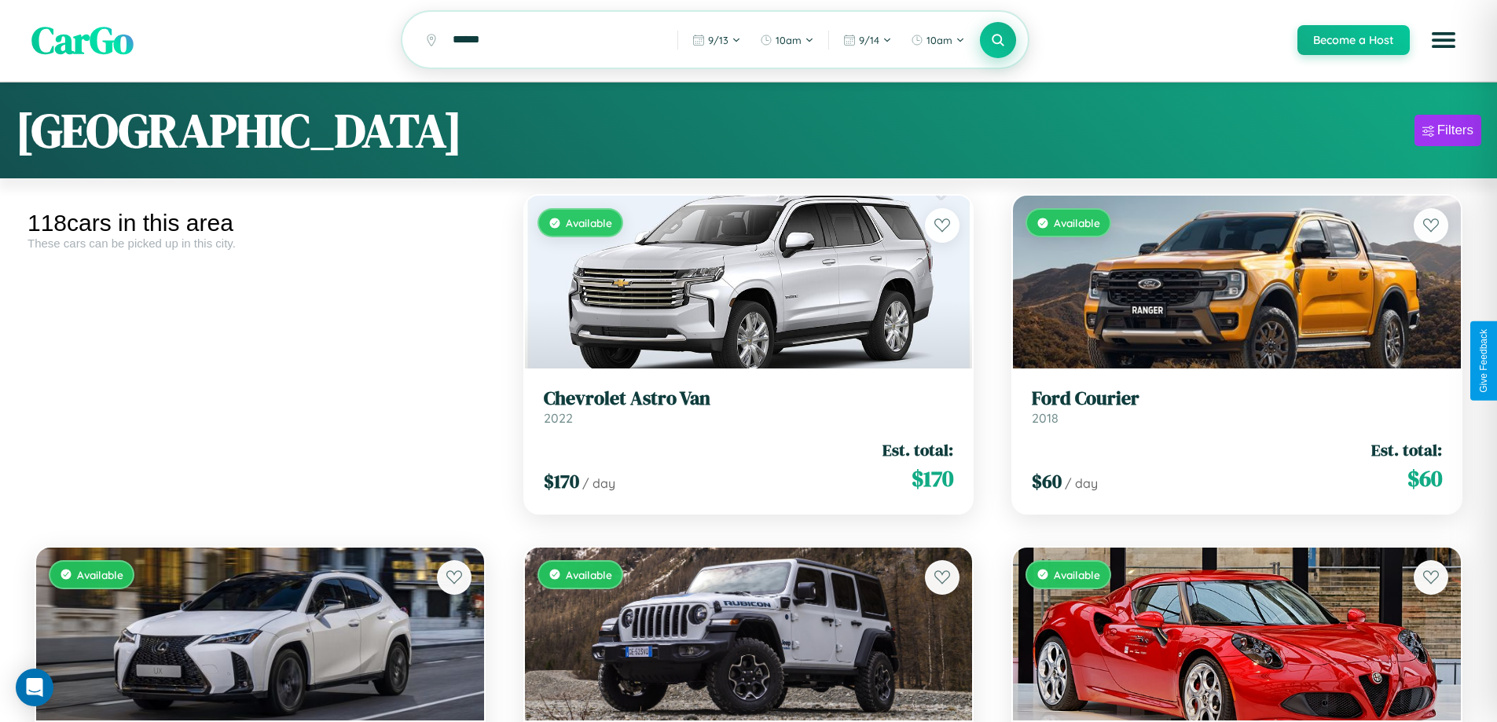
scroll to position [11485, 0]
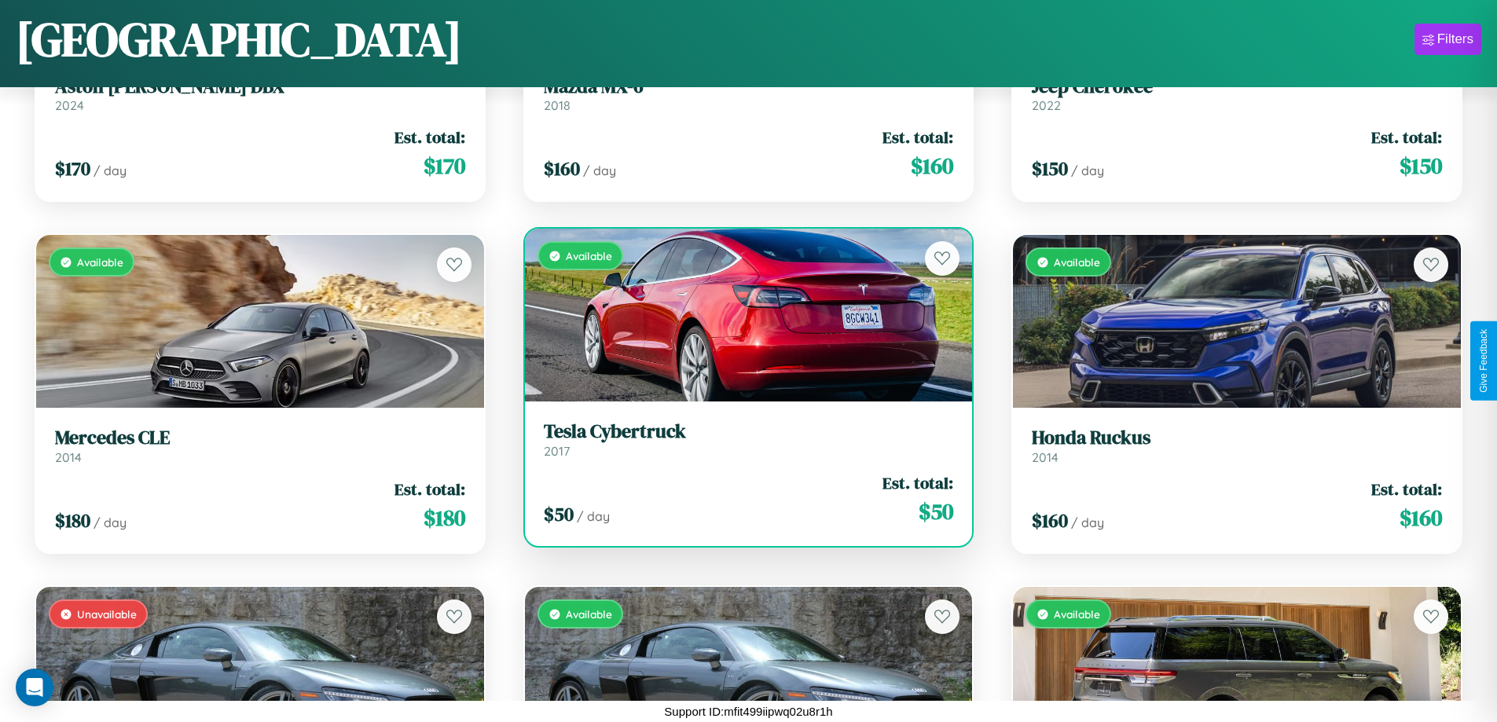
click at [742, 446] on link "Tesla Cybertruck 2017" at bounding box center [749, 440] width 410 height 39
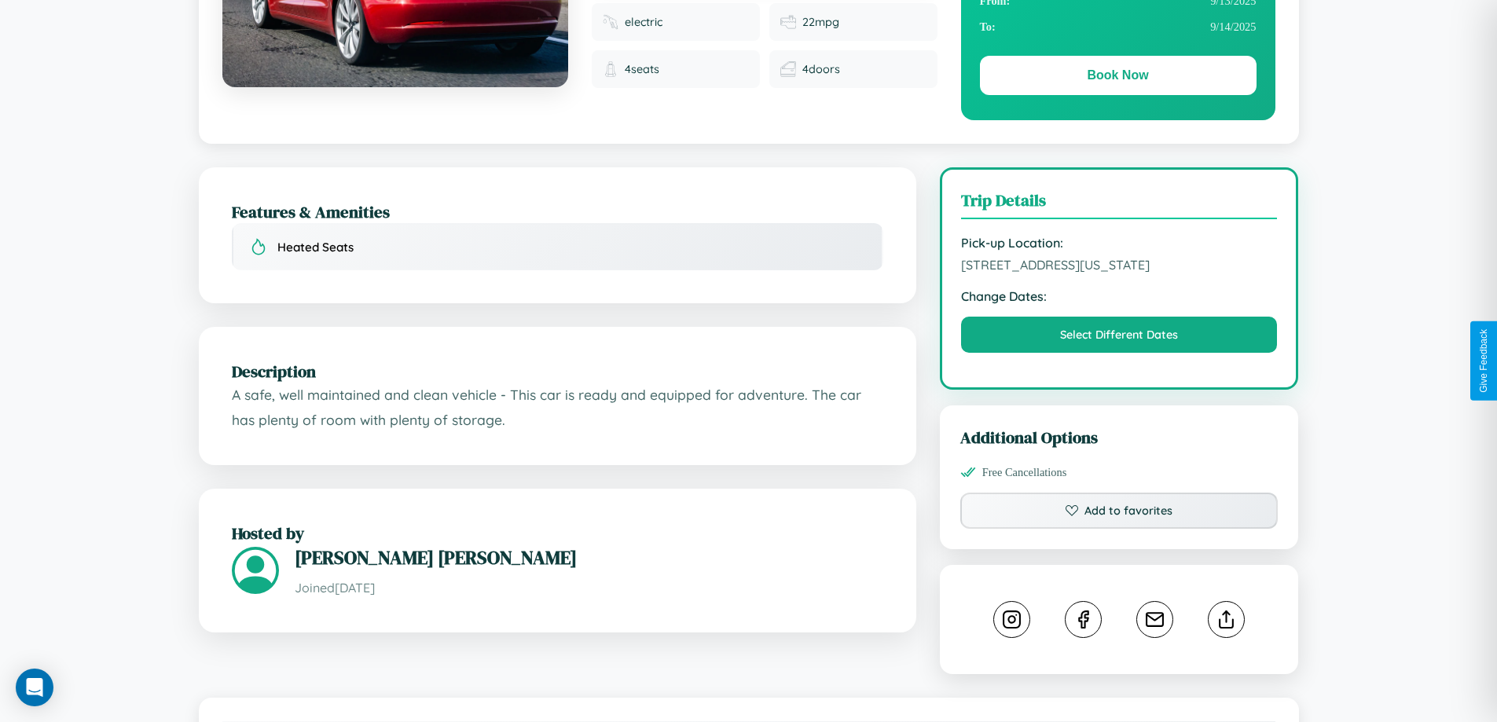
scroll to position [424, 0]
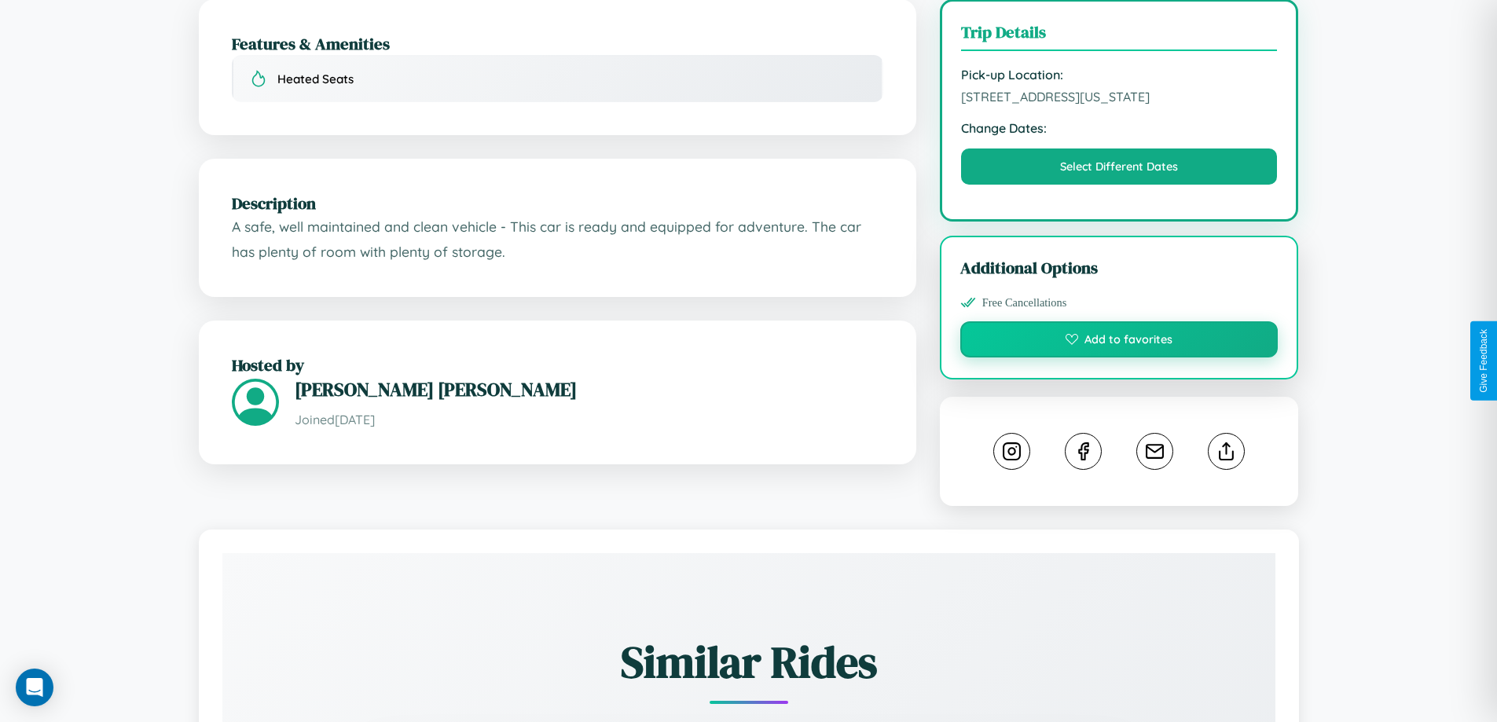
click at [1119, 358] on button "Add to favorites" at bounding box center [1120, 340] width 318 height 36
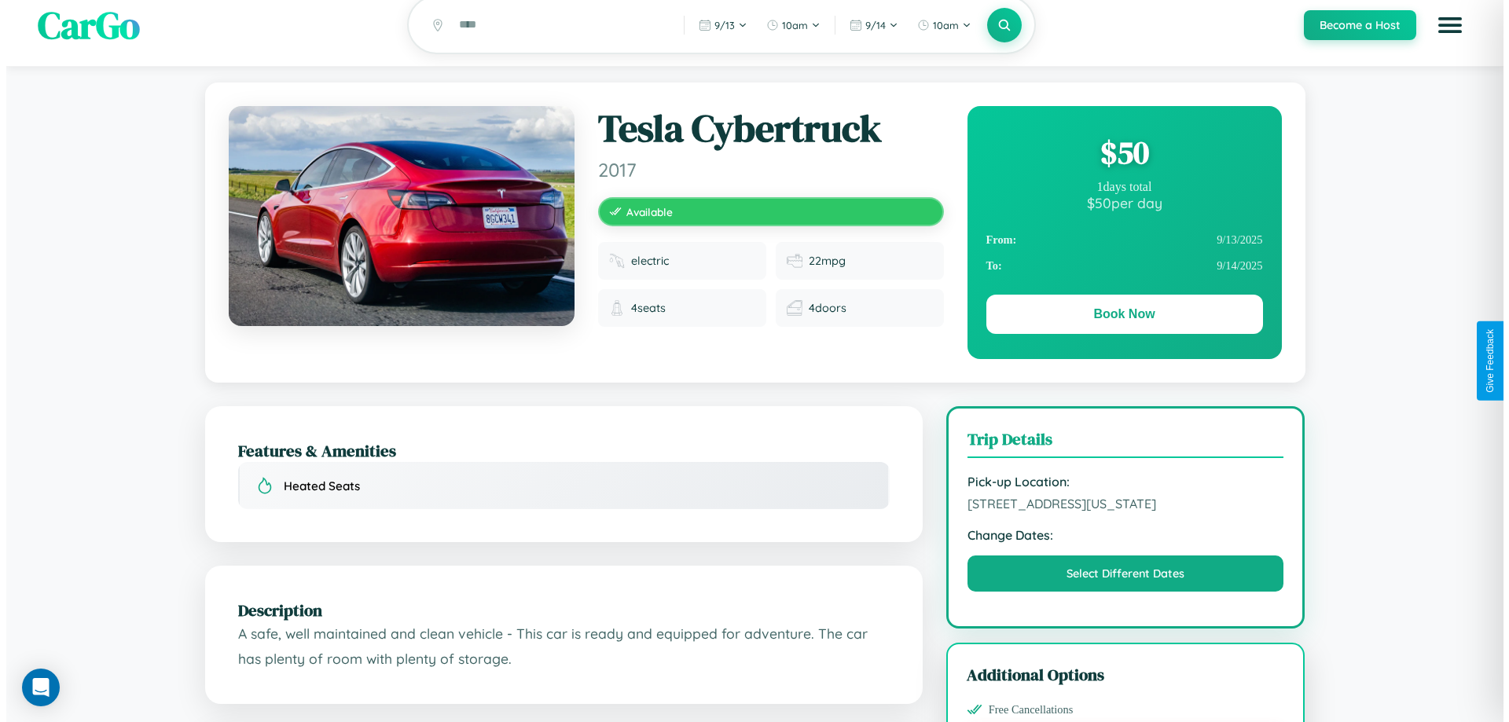
scroll to position [0, 0]
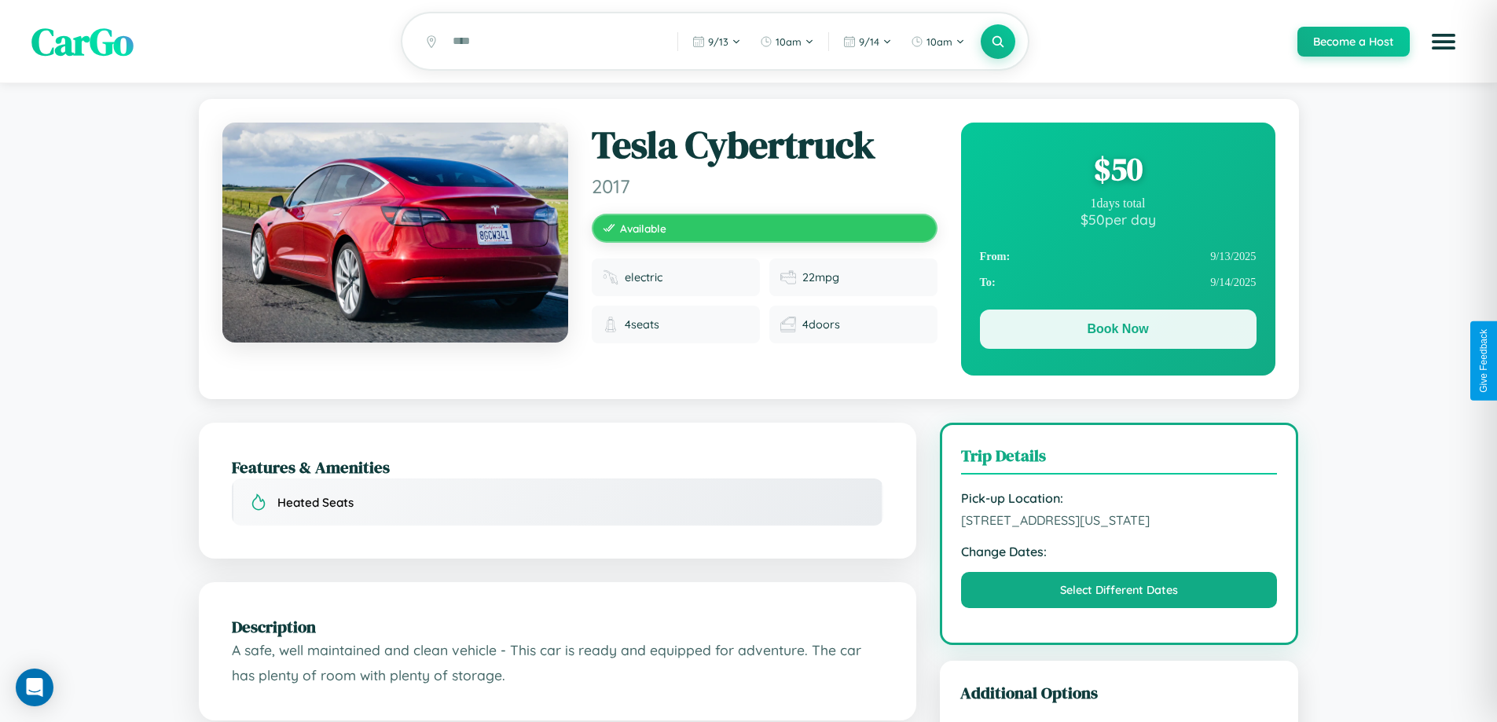
click at [1118, 332] on button "Book Now" at bounding box center [1118, 329] width 277 height 39
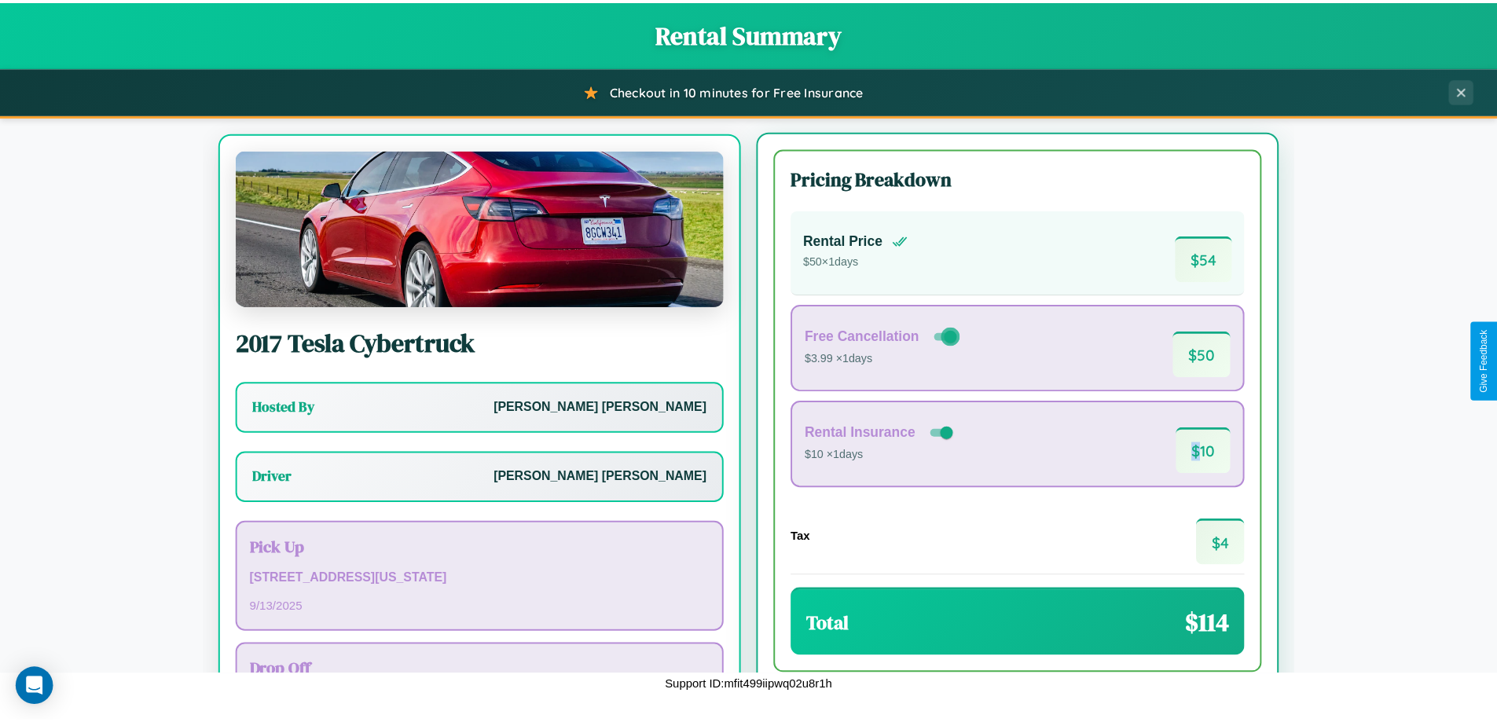
scroll to position [73, 0]
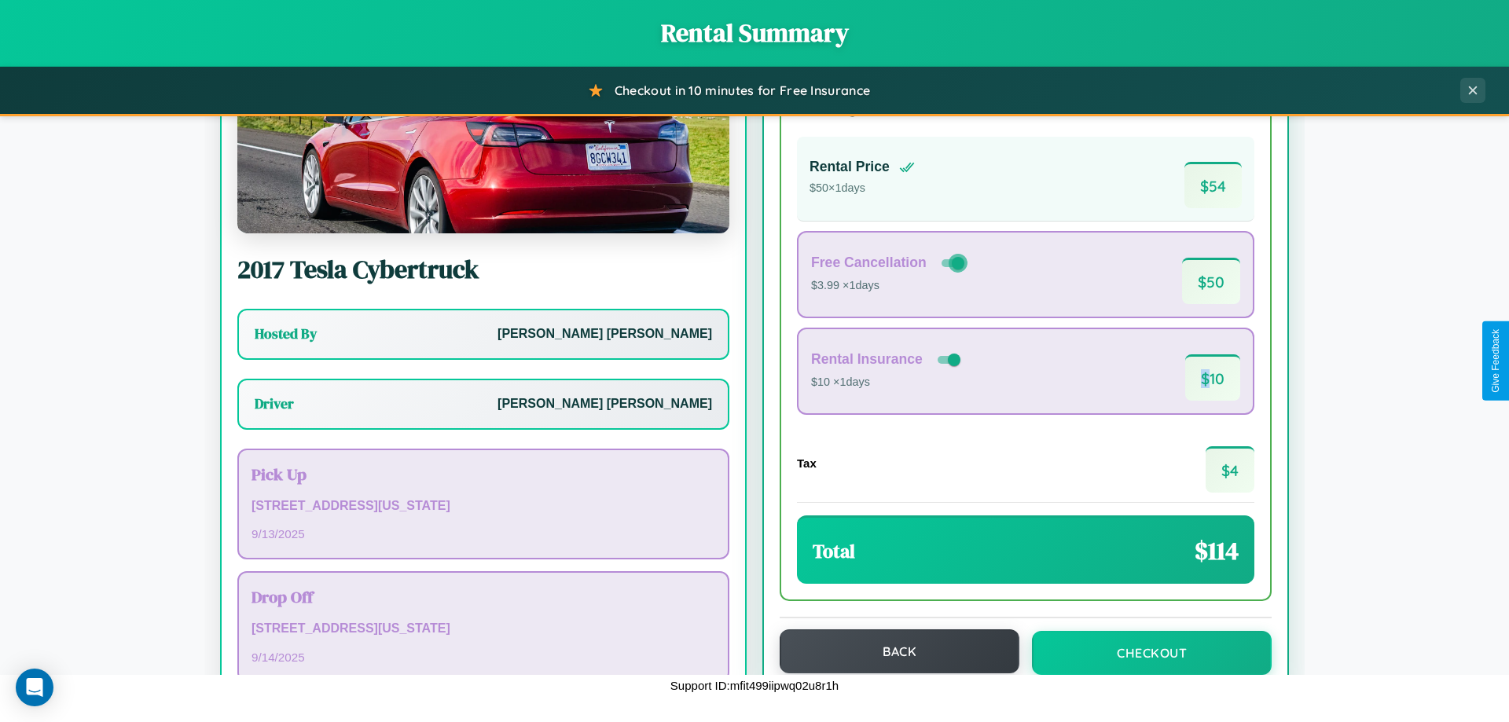
click at [892, 652] on button "Back" at bounding box center [900, 652] width 240 height 44
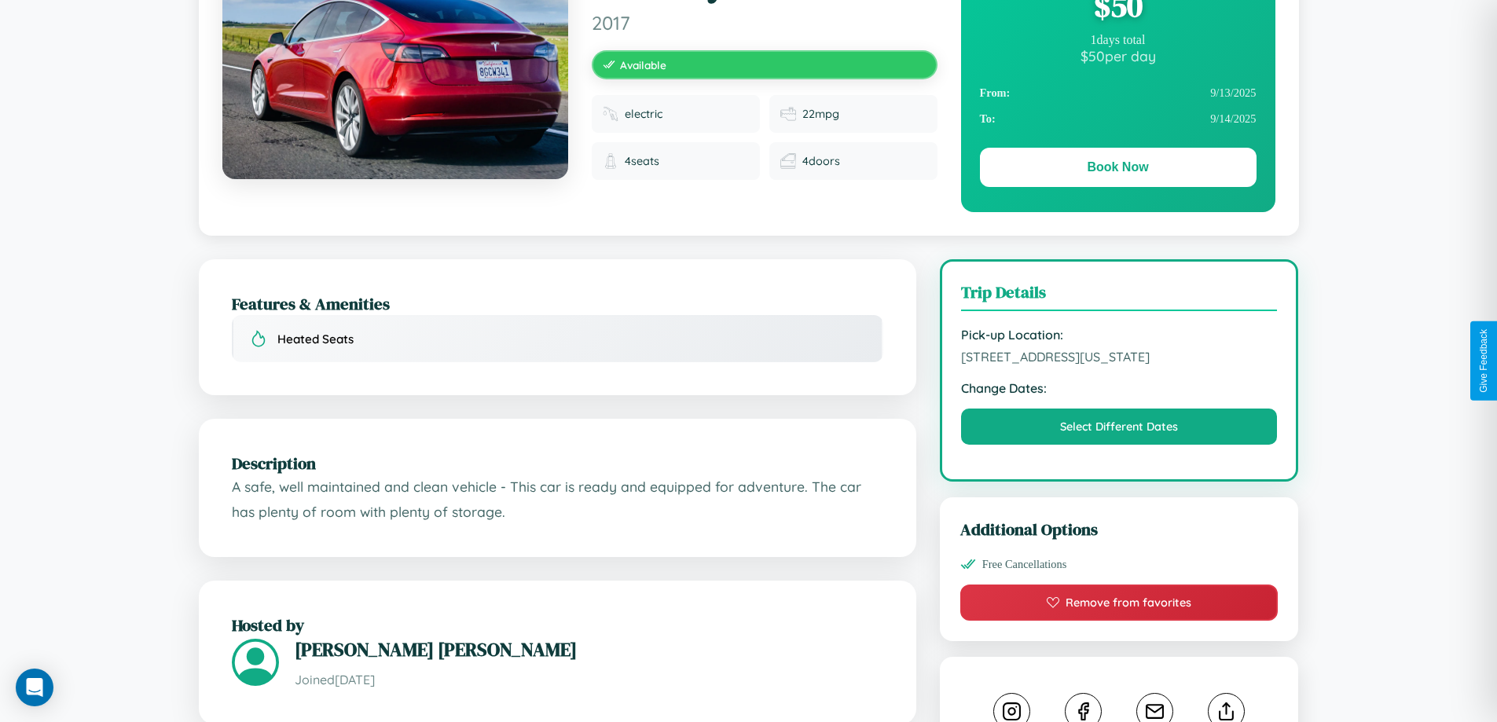
scroll to position [532, 0]
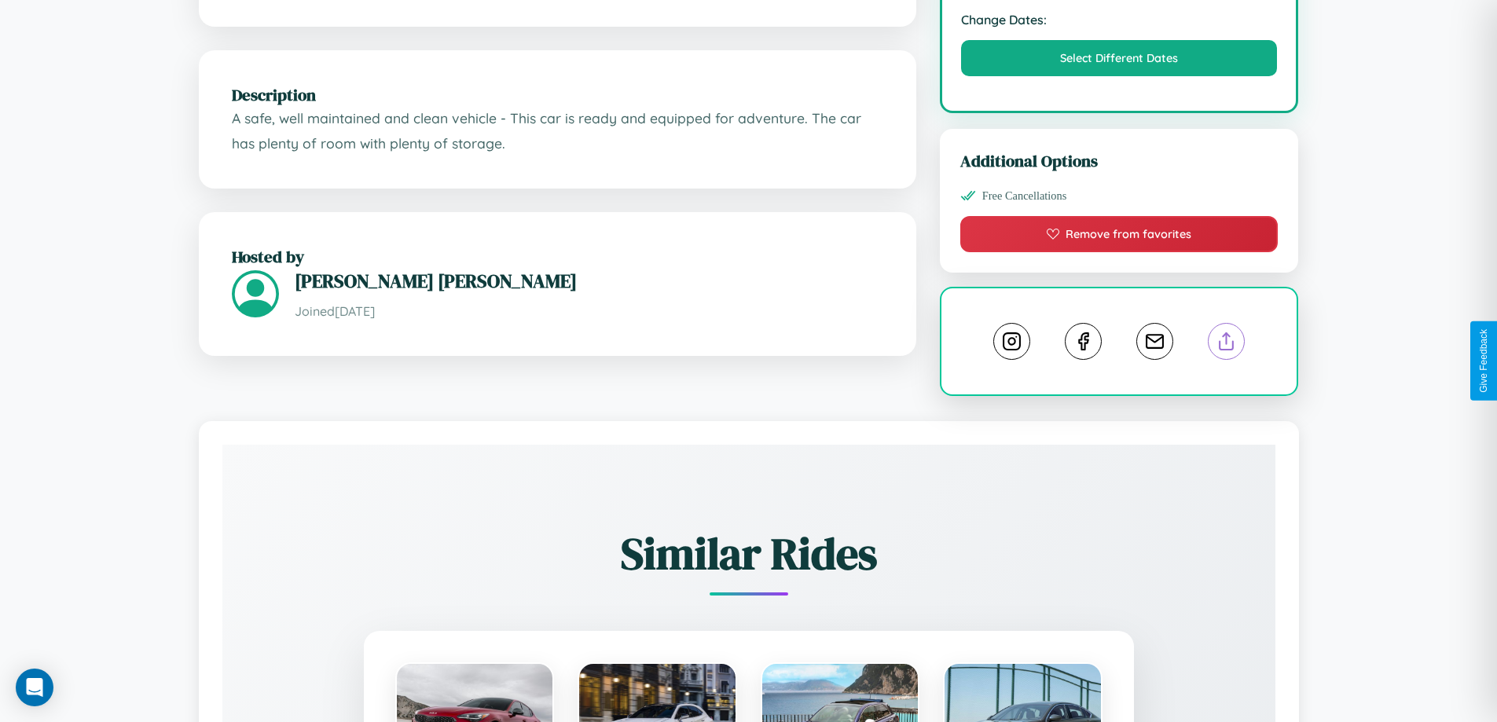
click at [1227, 344] on line at bounding box center [1227, 338] width 0 height 11
